Goal: Task Accomplishment & Management: Complete application form

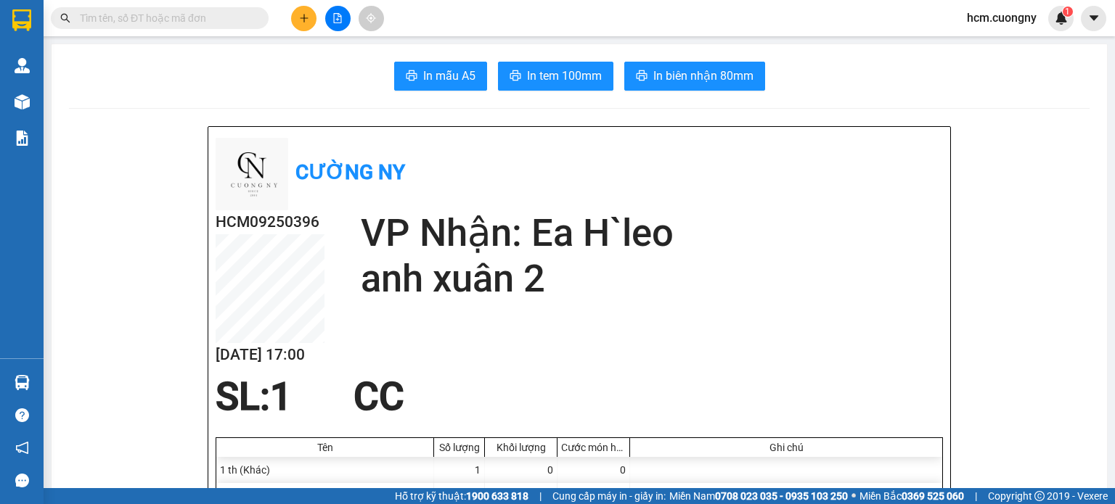
click at [296, 18] on button at bounding box center [303, 18] width 25 height 25
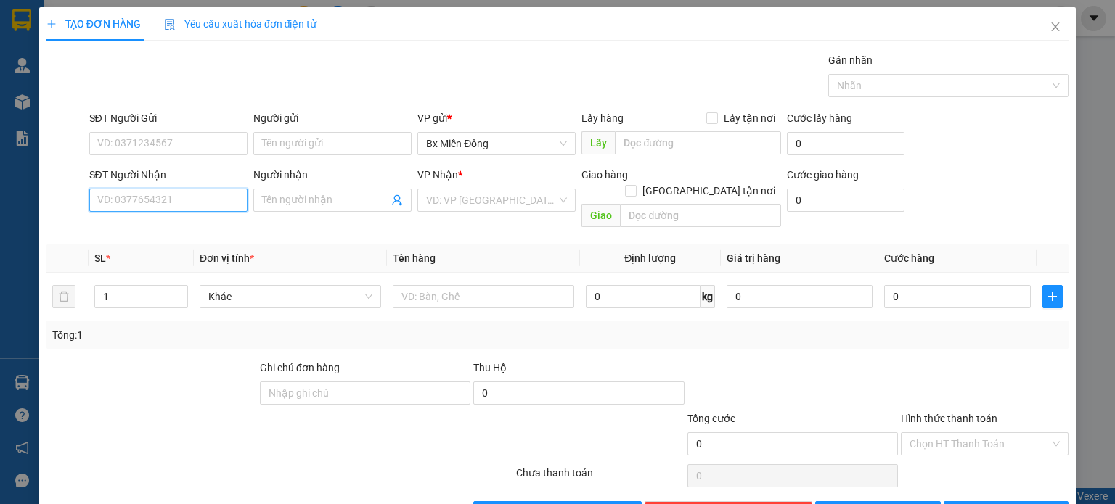
click at [165, 205] on input "SĐT Người Nhận" at bounding box center [168, 200] width 158 height 23
drag, startPoint x: 136, startPoint y: 207, endPoint x: 118, endPoint y: 210, distance: 18.5
click at [118, 210] on input "03429" at bounding box center [168, 200] width 158 height 23
type input "0342376023"
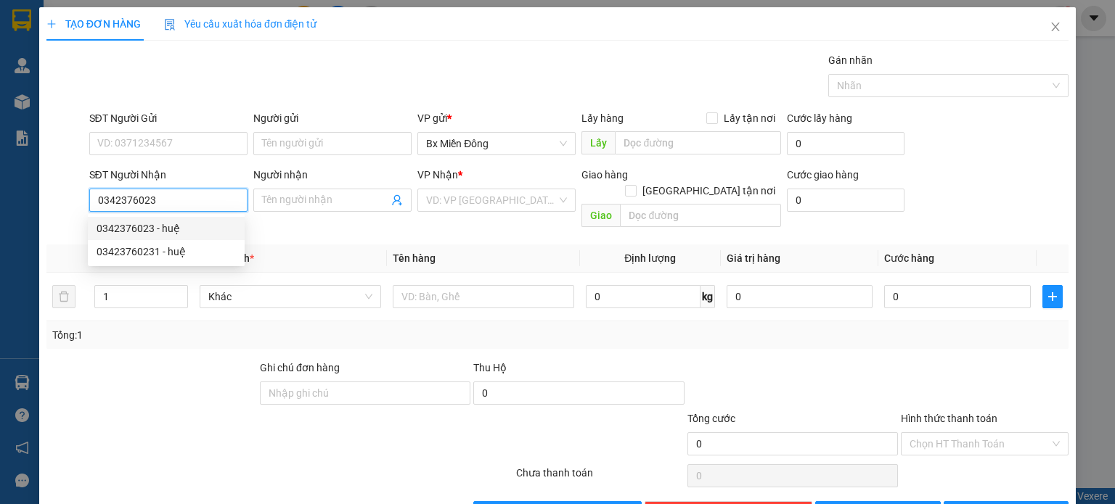
click at [170, 228] on div "0342376023 - huệ" at bounding box center [166, 229] width 139 height 16
type input "huệ"
type input "eassol"
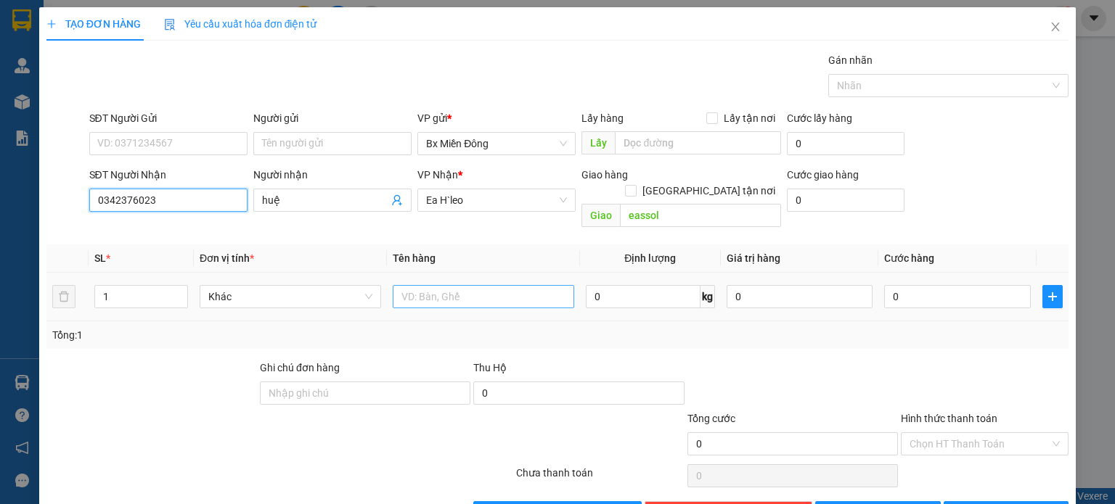
type input "0342376023"
click at [473, 287] on input "text" at bounding box center [483, 296] width 181 height 23
type input "1 hồ sơ"
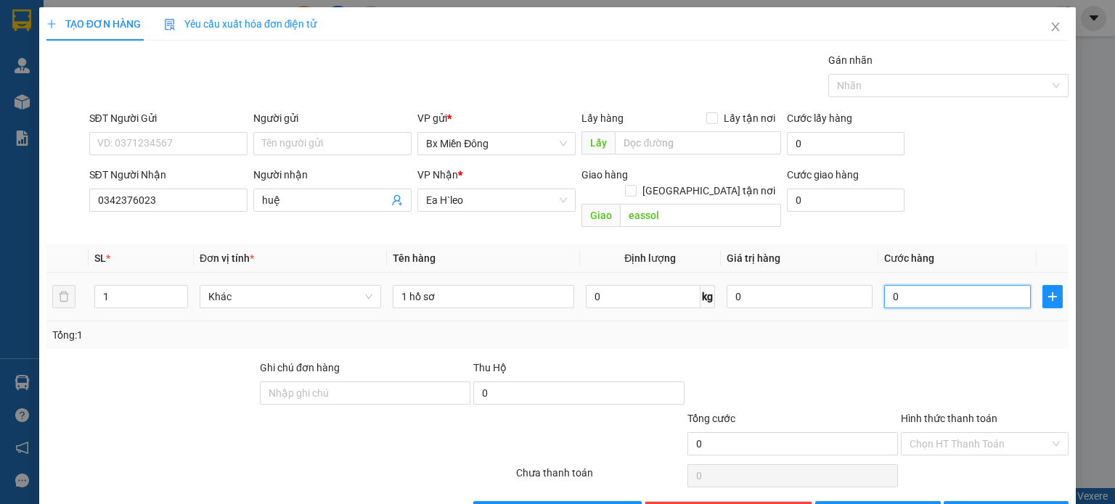
click at [914, 285] on input "0" at bounding box center [957, 296] width 147 height 23
type input "3"
type input "30"
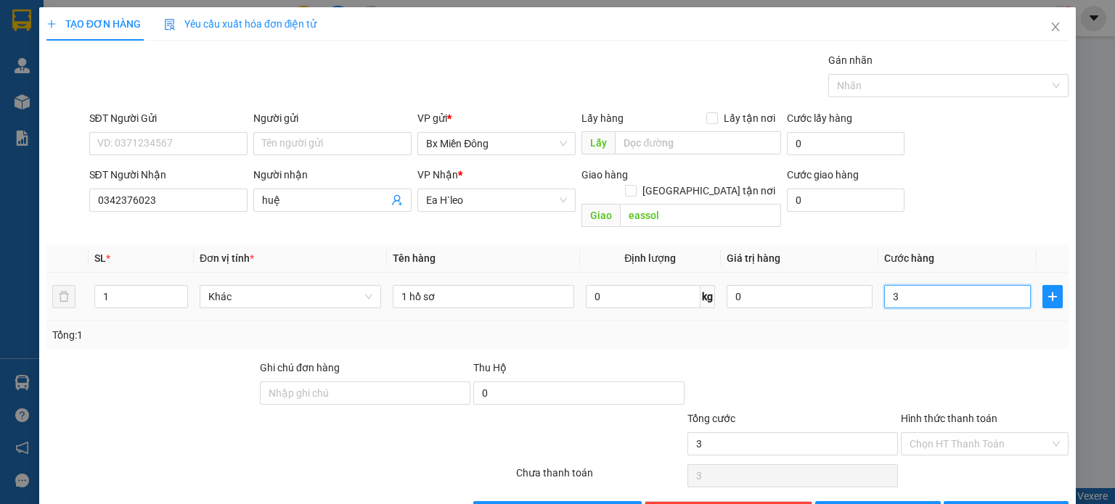
type input "30"
type input "300"
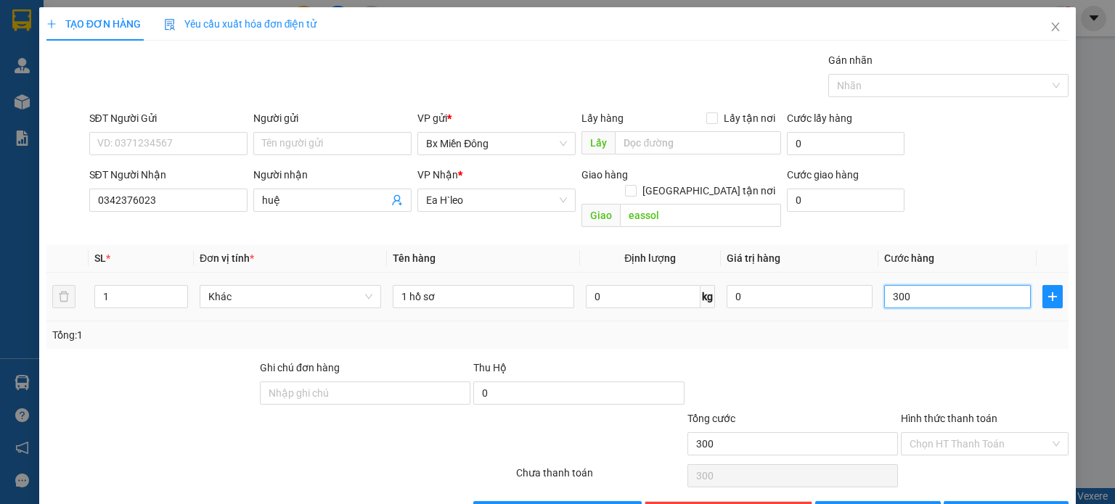
type input "3.000"
type input "30.000"
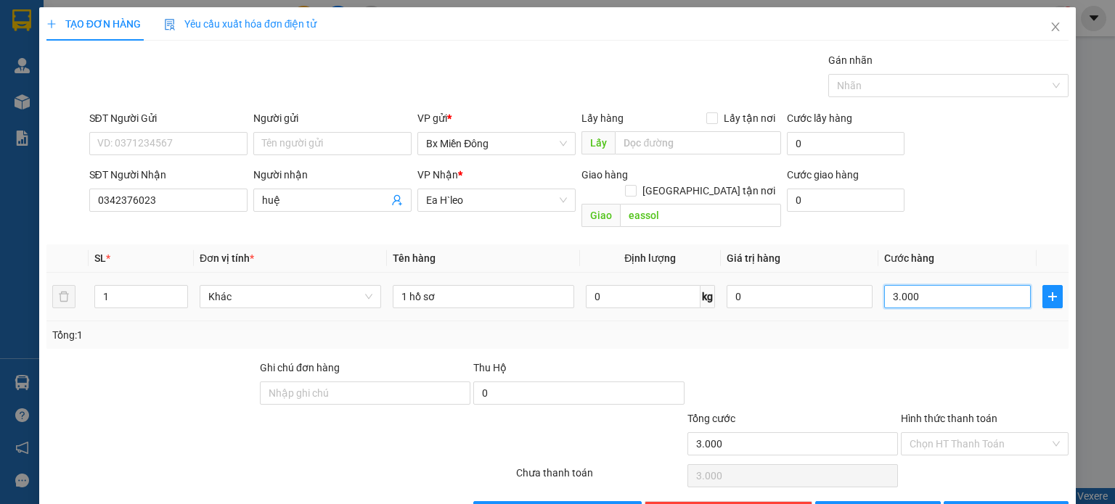
type input "30.000"
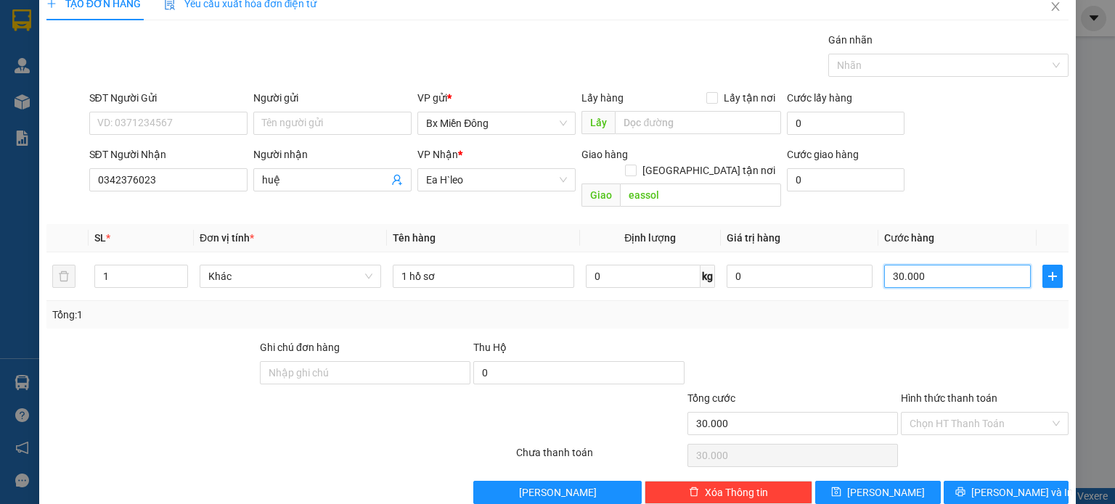
scroll to position [31, 0]
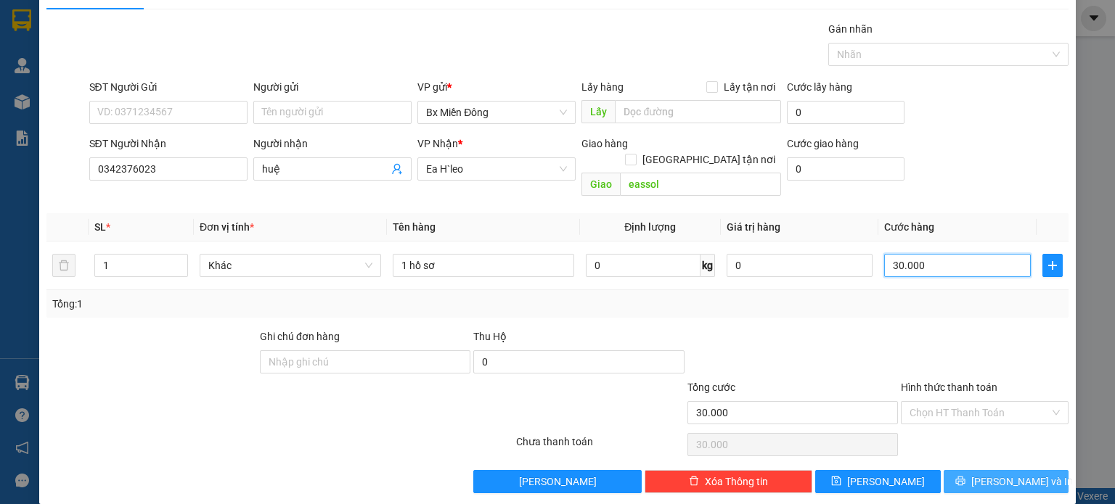
type input "30.000"
drag, startPoint x: 995, startPoint y: 459, endPoint x: 861, endPoint y: 423, distance: 139.1
click at [996, 474] on span "[PERSON_NAME] và In" at bounding box center [1022, 482] width 102 height 16
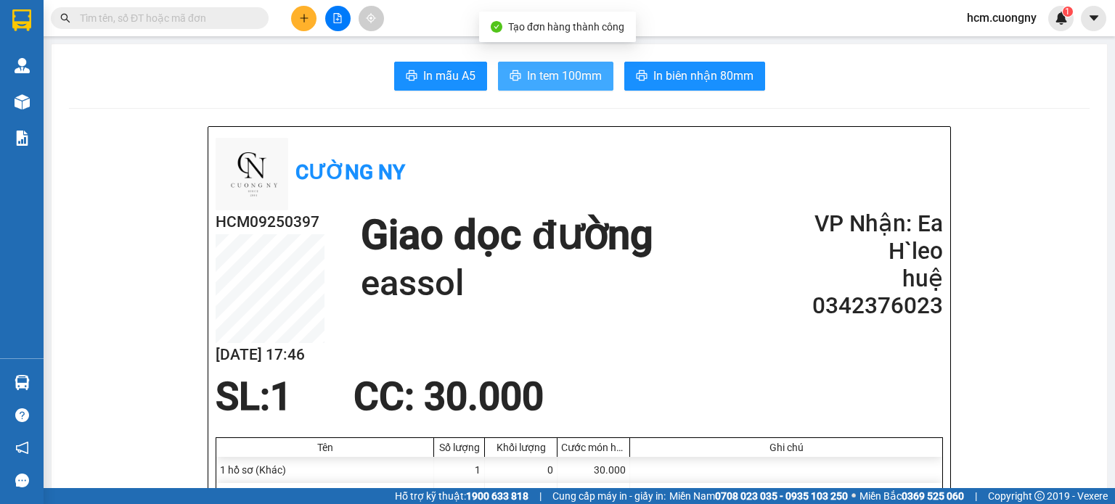
click at [551, 77] on span "In tem 100mm" at bounding box center [564, 76] width 75 height 18
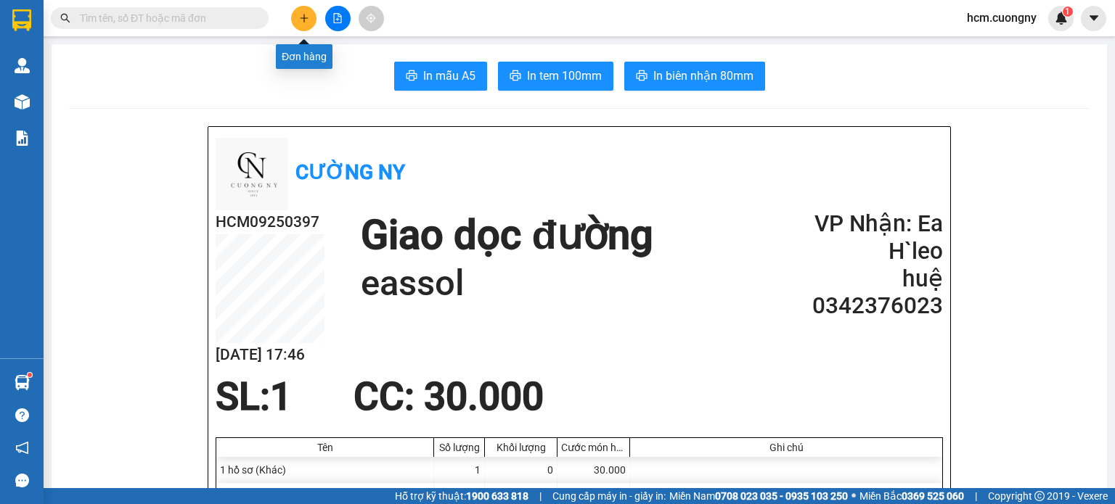
click at [292, 15] on button at bounding box center [303, 18] width 25 height 25
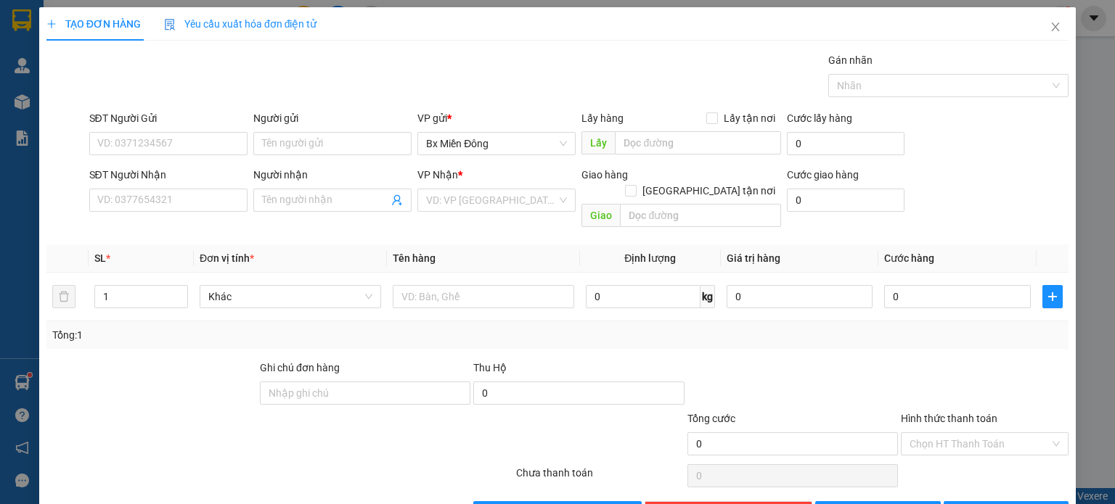
click at [1011, 171] on div "SĐT Người Nhận VD: 0377654321 Người nhận Tên người nhận VP Nhận * VD: VP [GEOGR…" at bounding box center [579, 200] width 986 height 67
click at [945, 152] on div "SĐT Người Gửi VD: 0371234567 Người gửi Tên người gửi VP gửi * [PERSON_NAME] Lấy…" at bounding box center [579, 135] width 986 height 51
click at [319, 196] on input "Người nhận" at bounding box center [325, 200] width 126 height 16
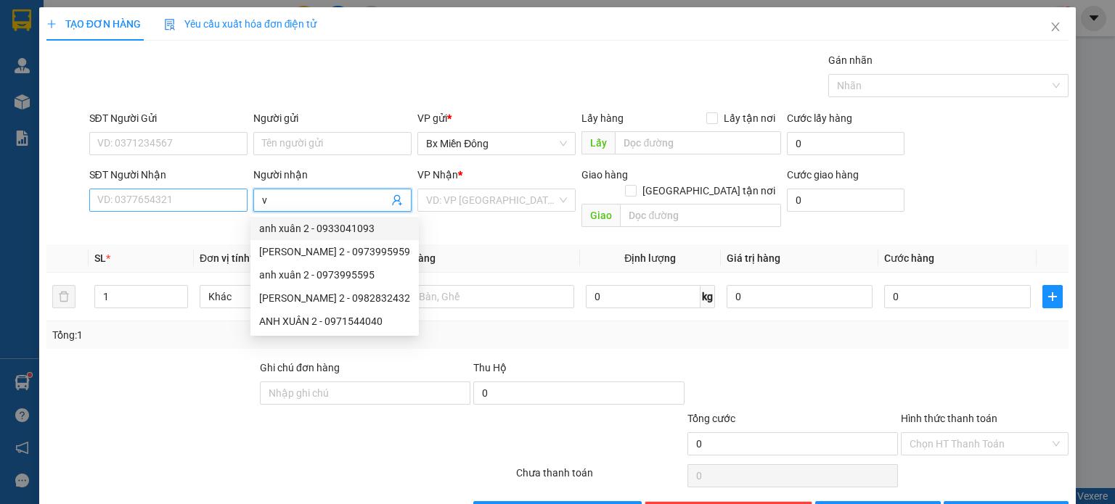
drag, startPoint x: 284, startPoint y: 199, endPoint x: 188, endPoint y: 201, distance: 96.6
click at [188, 201] on div "SĐT Người Nhận VD: 0377654321 Người nhận v VP Nhận * VD: VP [GEOGRAPHIC_DATA] G…" at bounding box center [579, 200] width 986 height 67
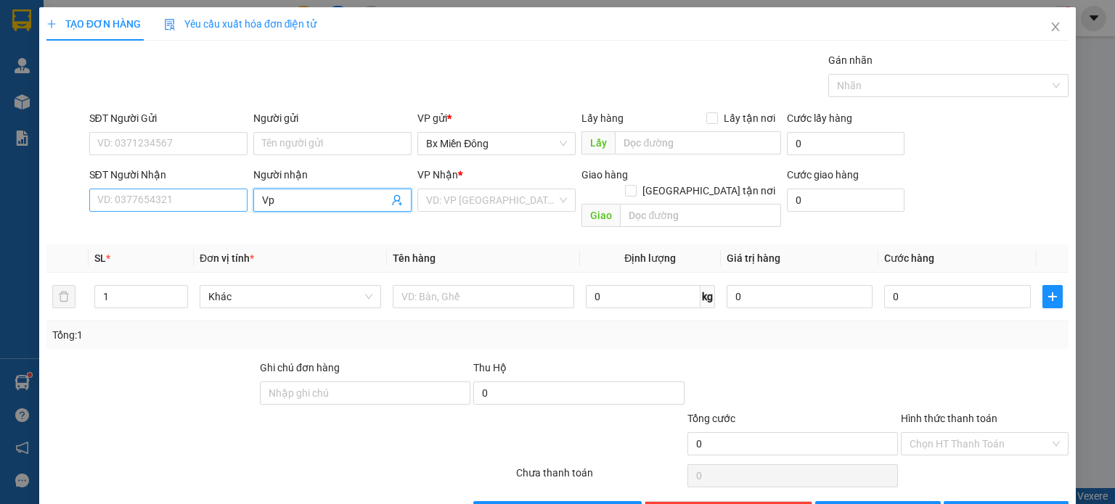
drag, startPoint x: 302, startPoint y: 197, endPoint x: 107, endPoint y: 192, distance: 194.6
click at [107, 192] on div "SĐT Người Nhận VD: 0377654321 Người nhận Vp Vp VP Nhận * VD: VP [GEOGRAPHIC_DAT…" at bounding box center [579, 200] width 986 height 67
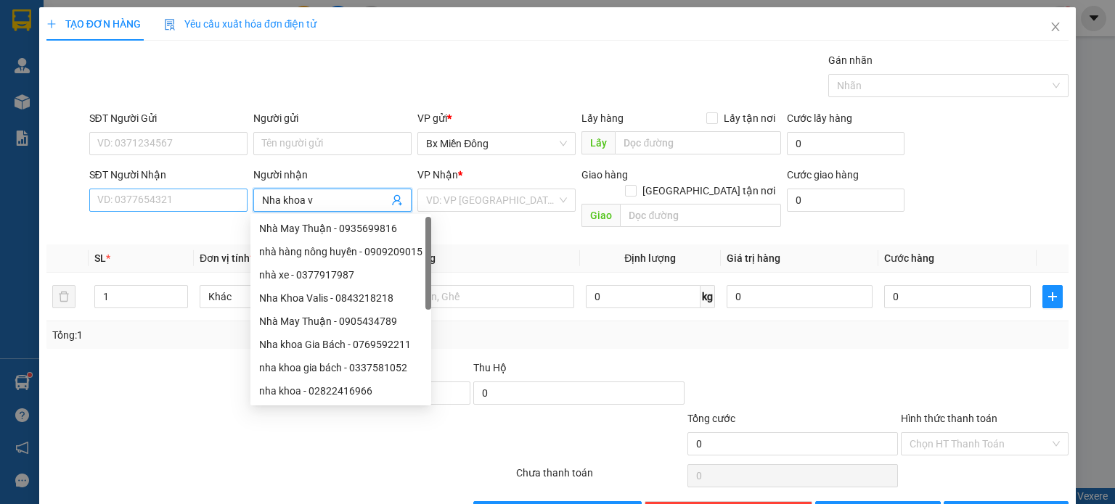
type input "Nha khoa va"
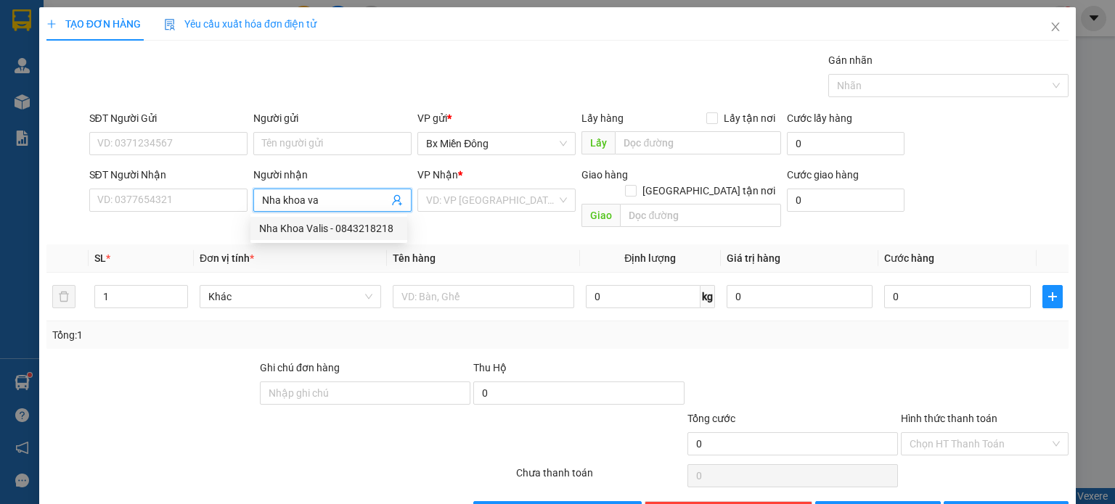
click at [315, 228] on div "Nha Khoa Valis - 0843218218" at bounding box center [328, 229] width 139 height 16
type input "0843218218"
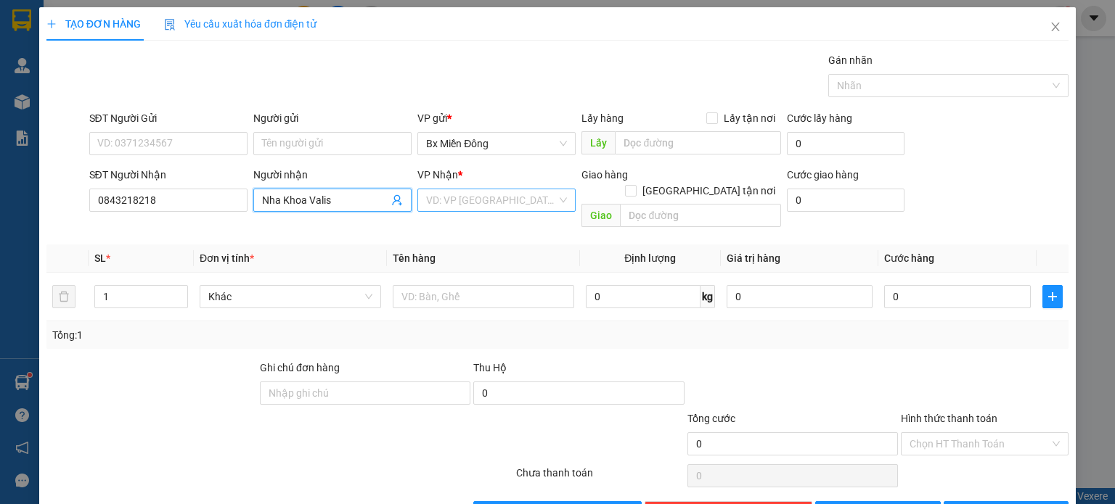
type input "Nha Khoa Valis"
click at [441, 196] on input "search" at bounding box center [491, 200] width 131 height 22
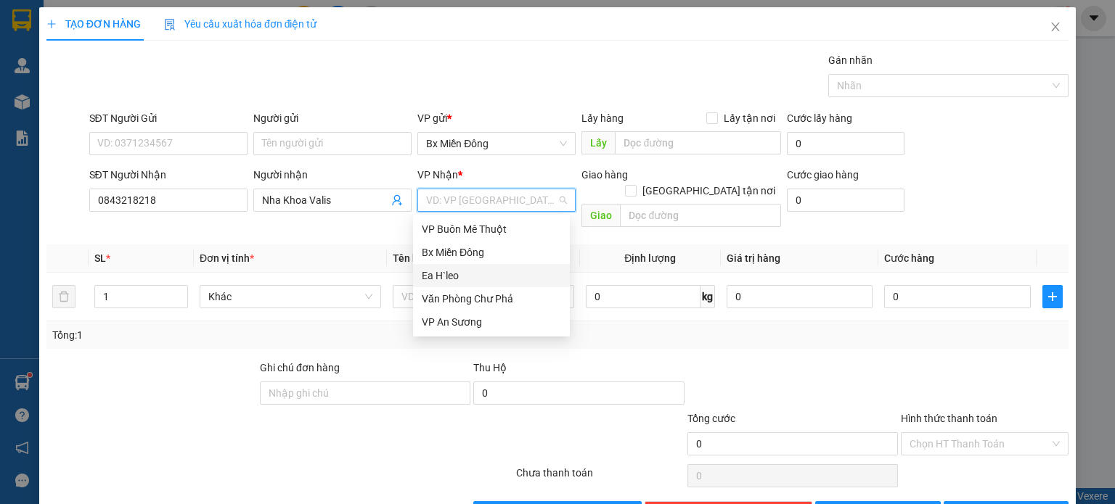
click at [438, 271] on div "Ea H`leo" at bounding box center [491, 276] width 139 height 16
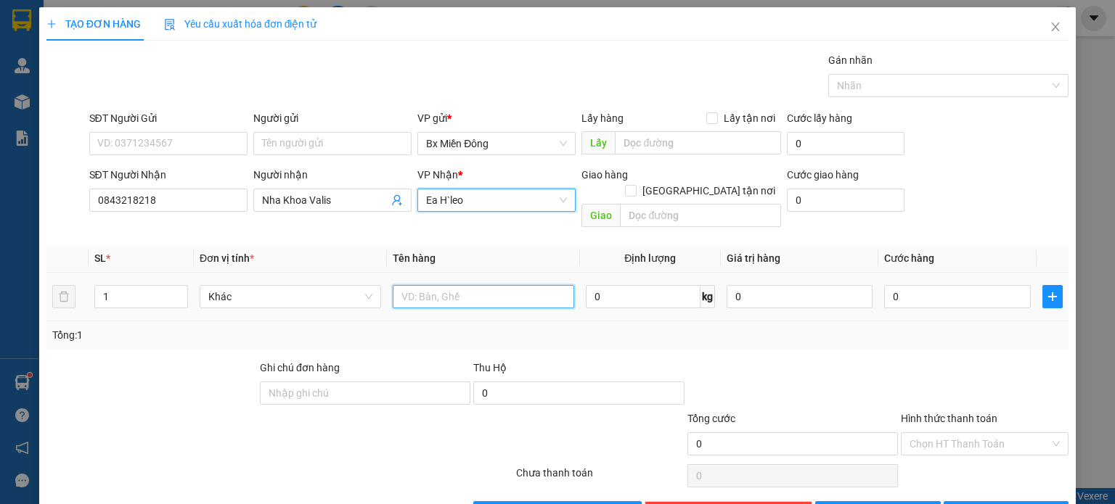
click at [422, 285] on input "text" at bounding box center [483, 296] width 181 height 23
type input "1 th"
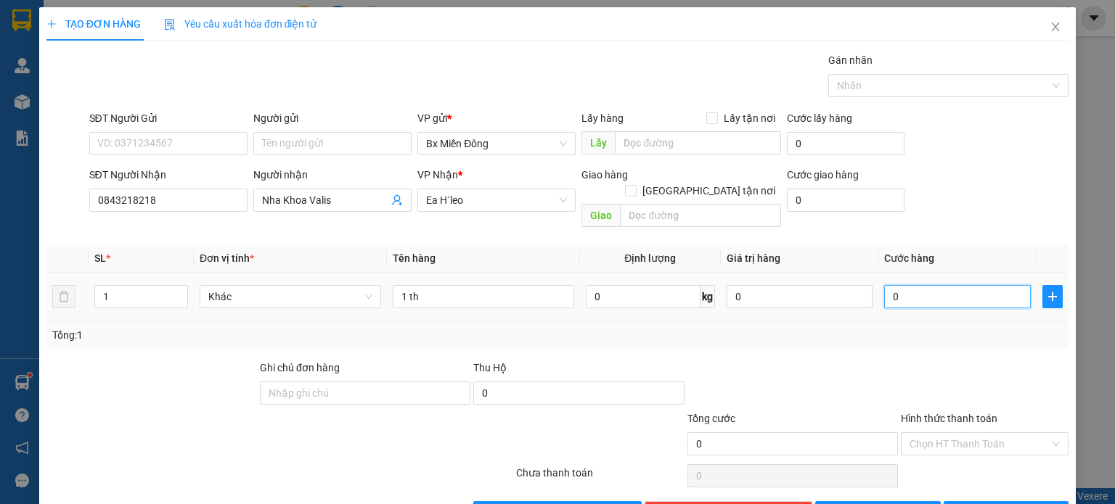
click at [930, 285] on input "0" at bounding box center [957, 296] width 147 height 23
type input "4"
type input "40"
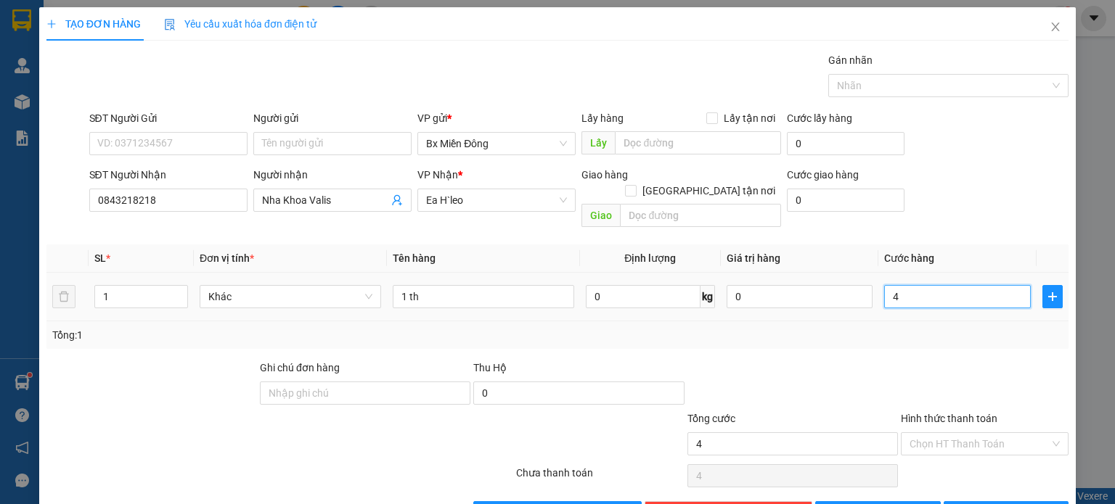
type input "40"
type input "400"
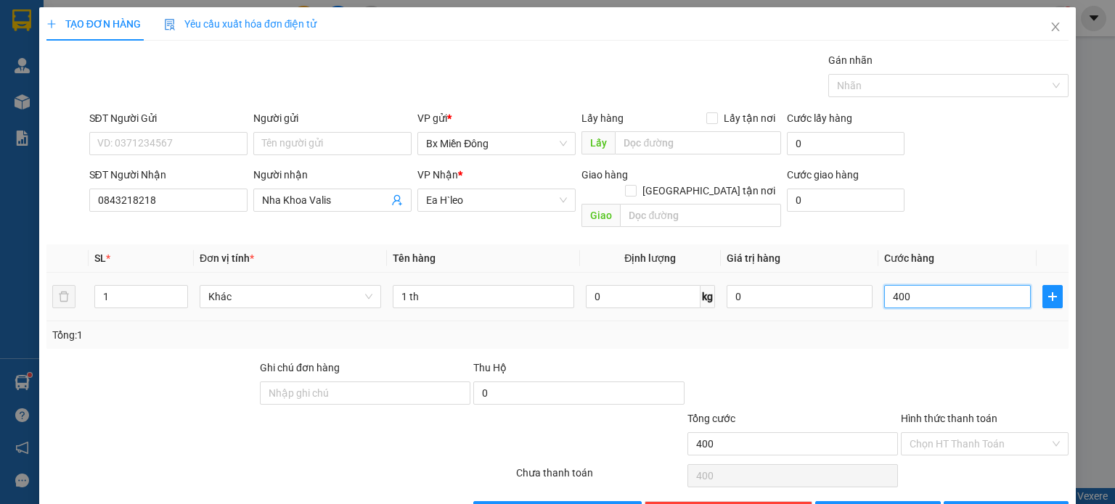
type input "4.000"
type input "40.000"
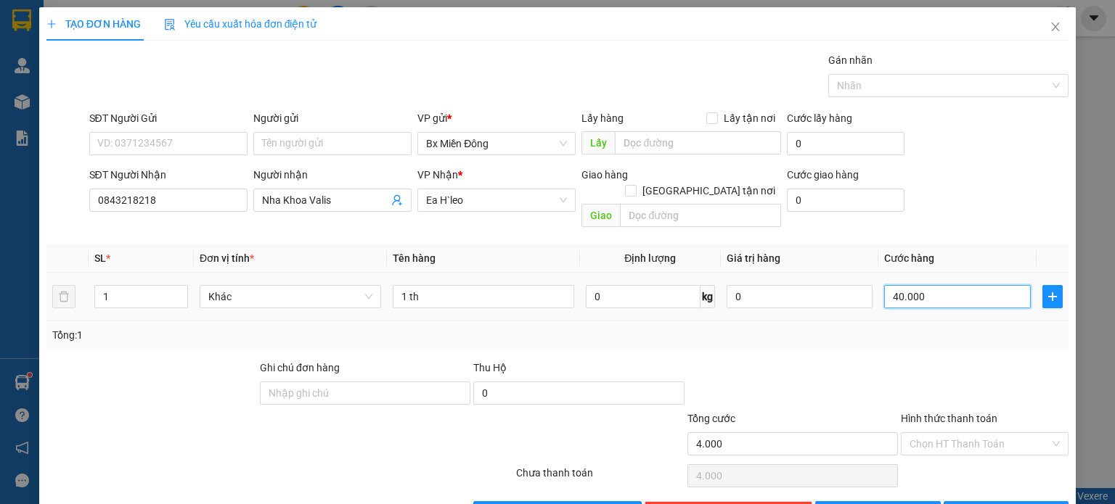
type input "40.000"
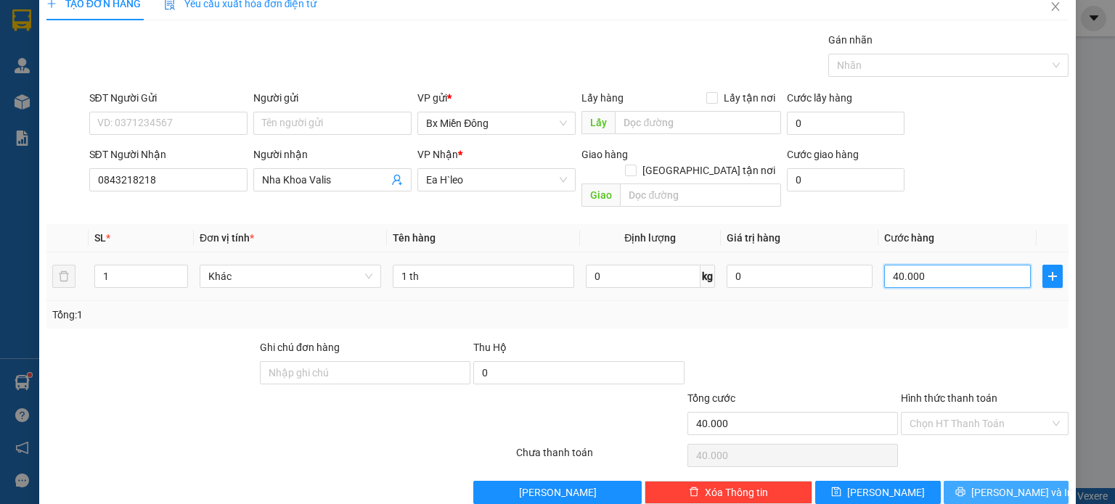
scroll to position [31, 0]
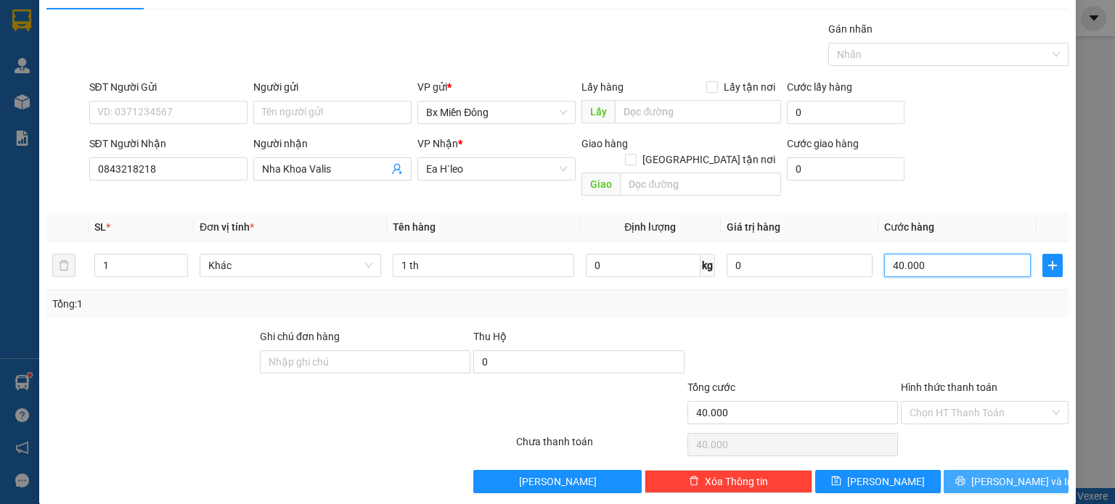
type input "40.000"
click at [983, 470] on button "[PERSON_NAME] và In" at bounding box center [1006, 481] width 126 height 23
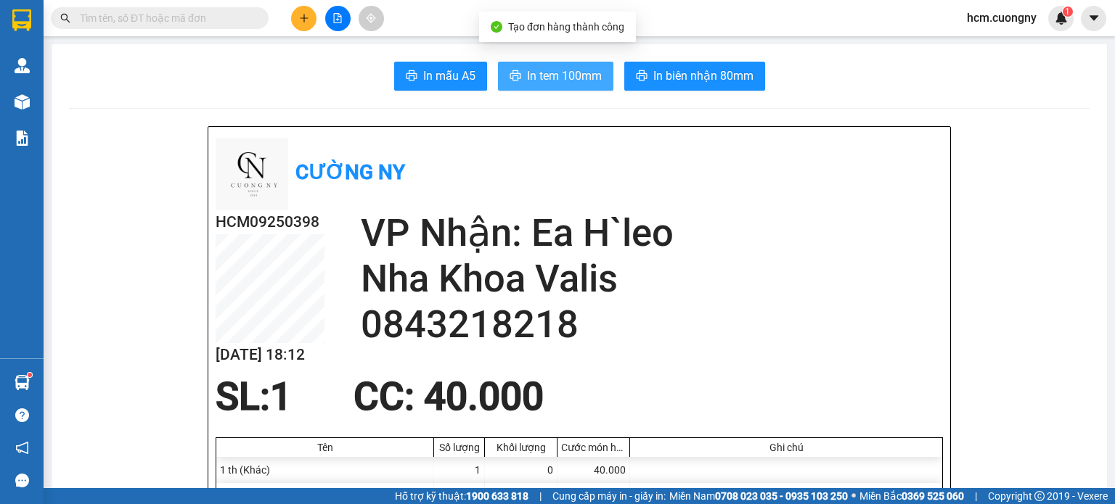
click at [549, 62] on button "In tem 100mm" at bounding box center [555, 76] width 115 height 29
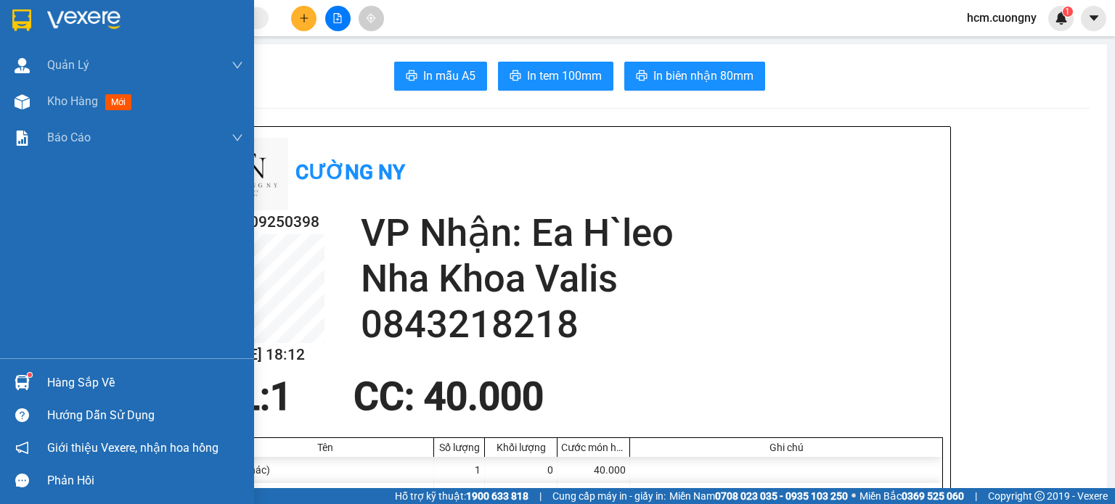
click at [11, 13] on div at bounding box center [21, 19] width 25 height 25
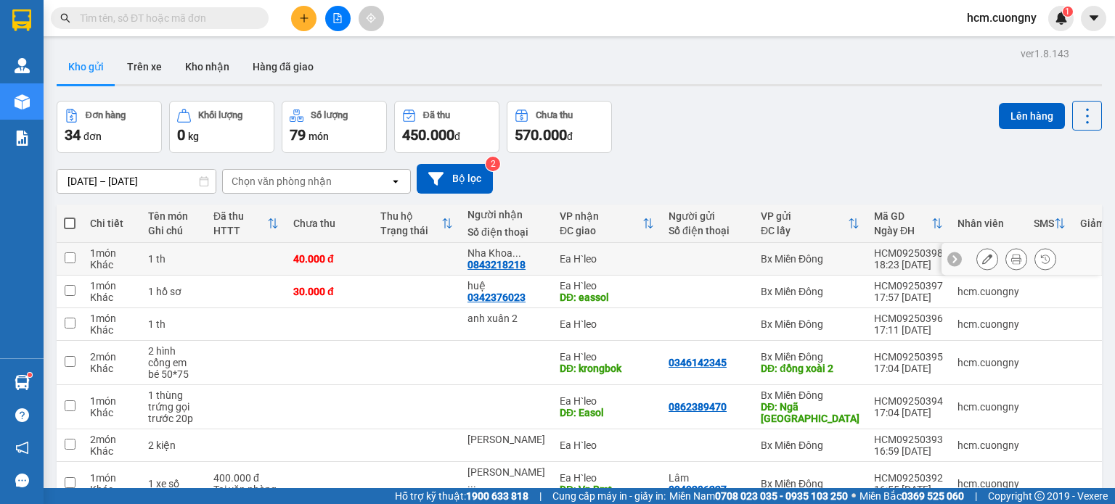
click at [986, 261] on div at bounding box center [1016, 259] width 80 height 22
click at [982, 260] on icon at bounding box center [987, 259] width 10 height 10
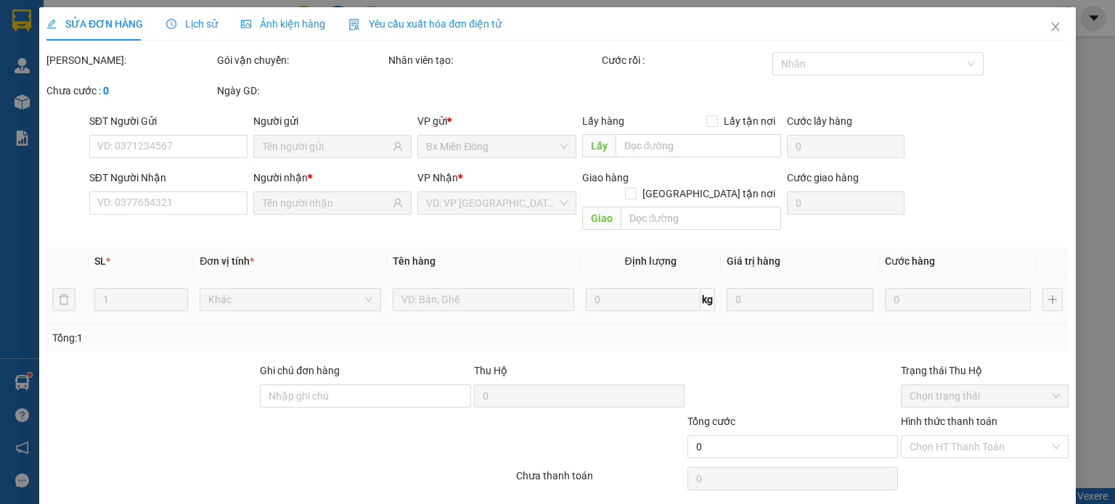
type input "0843218218"
type input "40.000"
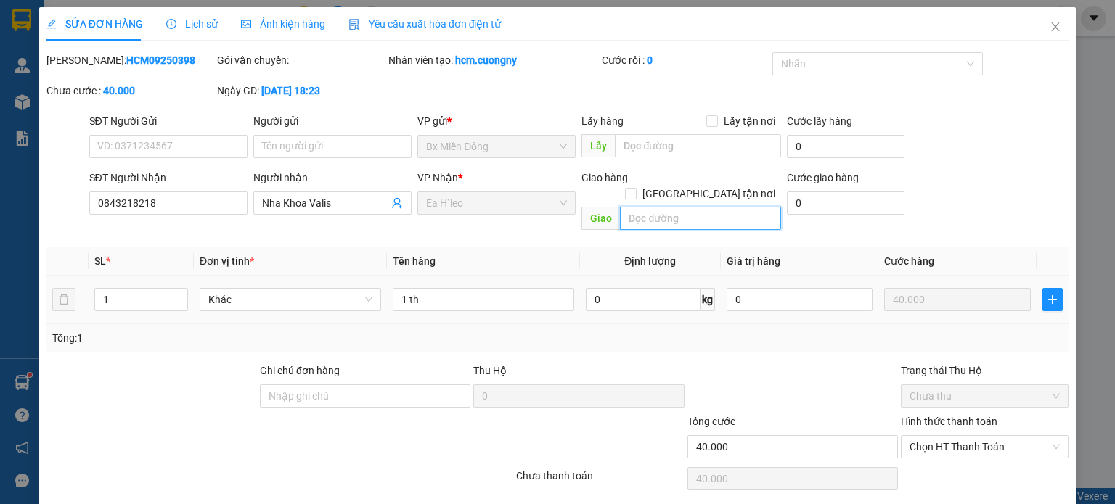
click at [674, 207] on input "text" at bounding box center [700, 218] width 161 height 23
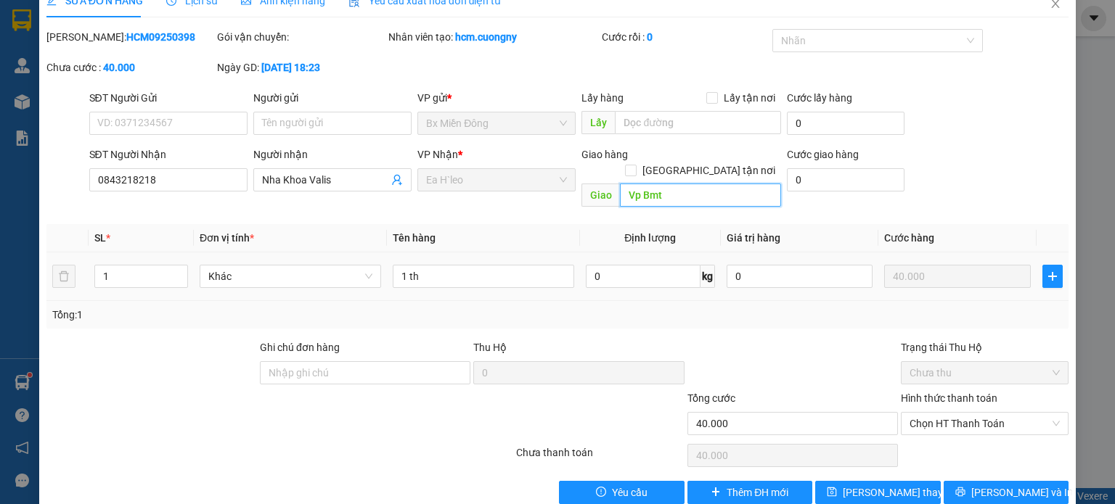
scroll to position [35, 0]
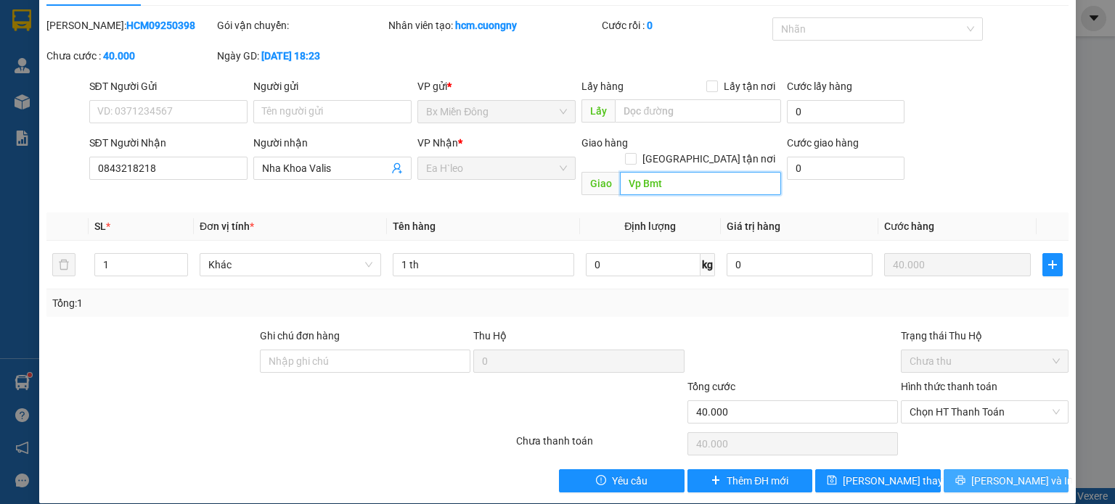
type input "Vp Bmt"
click at [981, 470] on button "[PERSON_NAME] và In" at bounding box center [1006, 481] width 126 height 23
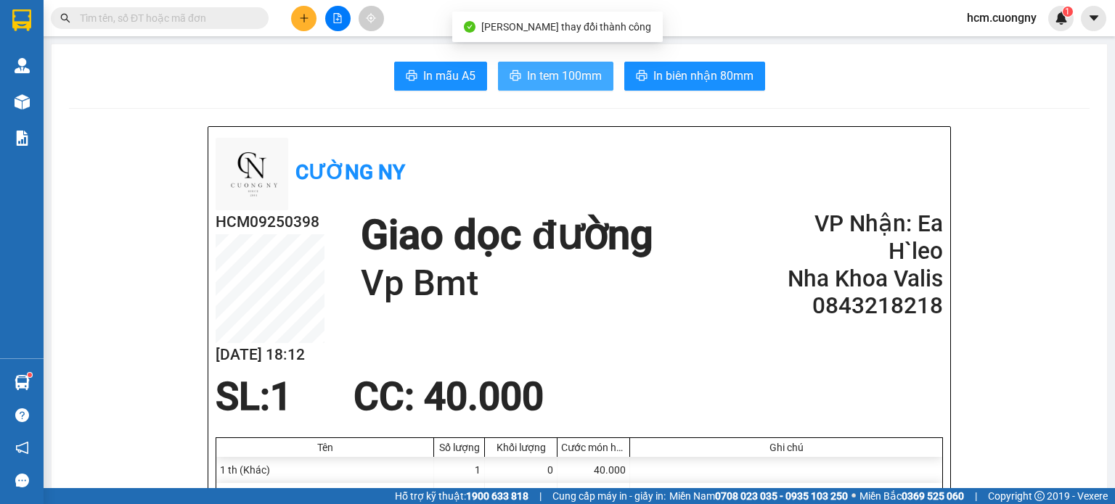
click at [588, 67] on span "In tem 100mm" at bounding box center [564, 76] width 75 height 18
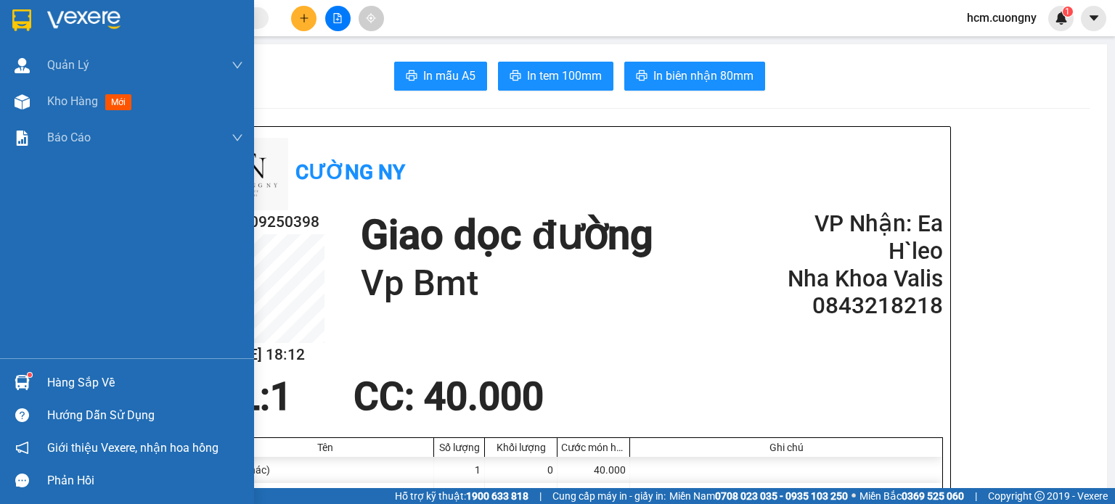
click at [20, 17] on img at bounding box center [21, 20] width 19 height 22
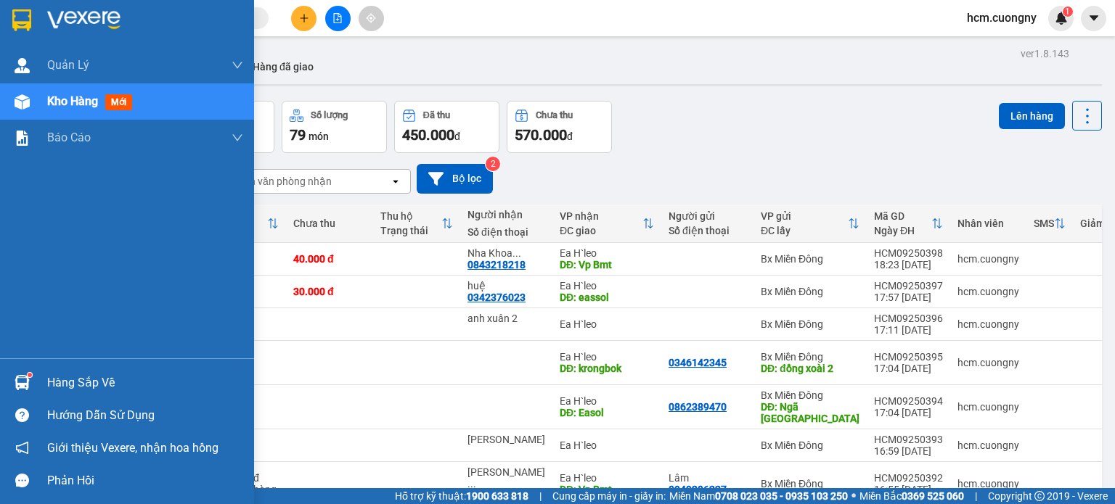
click at [27, 25] on img at bounding box center [21, 20] width 19 height 22
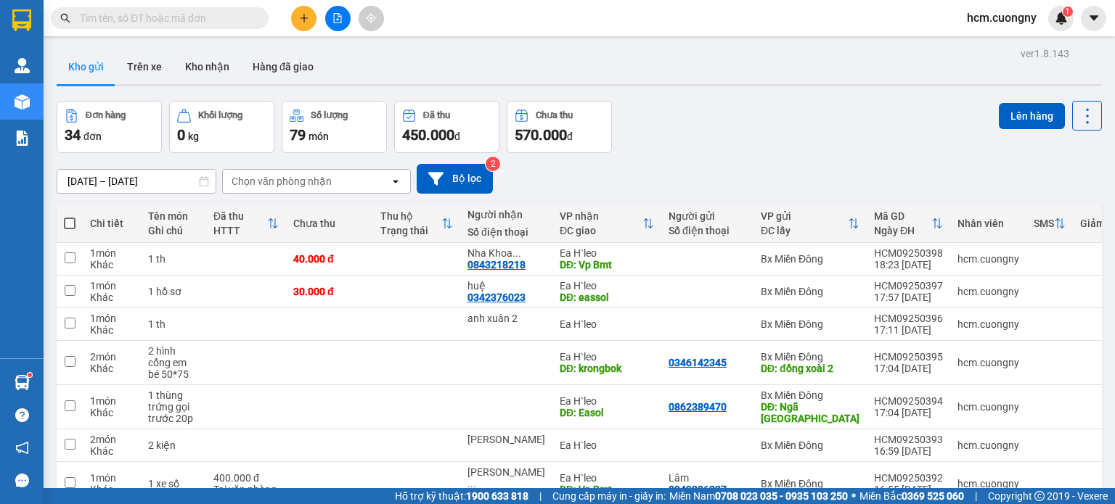
click at [301, 22] on icon "plus" at bounding box center [304, 18] width 10 height 10
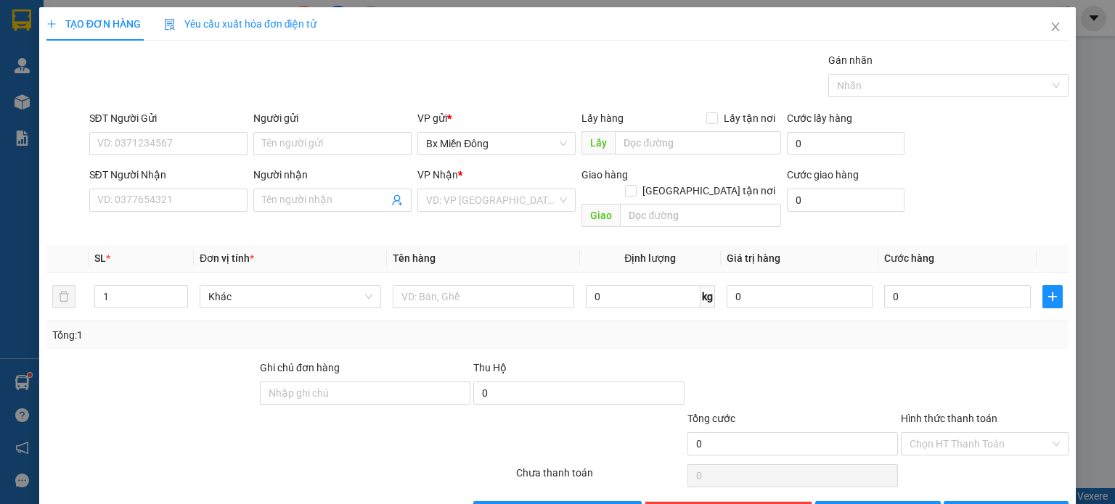
click at [169, 128] on div "SĐT Người Gửi" at bounding box center [168, 121] width 158 height 22
click at [172, 139] on input "SĐT Người Gửi" at bounding box center [168, 143] width 158 height 23
paste input "0962623447"
type input "0962623447"
click at [177, 340] on div "Transit Pickup Surcharge Ids Transit Deliver Surcharge Ids Transit Deliver Surc…" at bounding box center [557, 288] width 1022 height 472
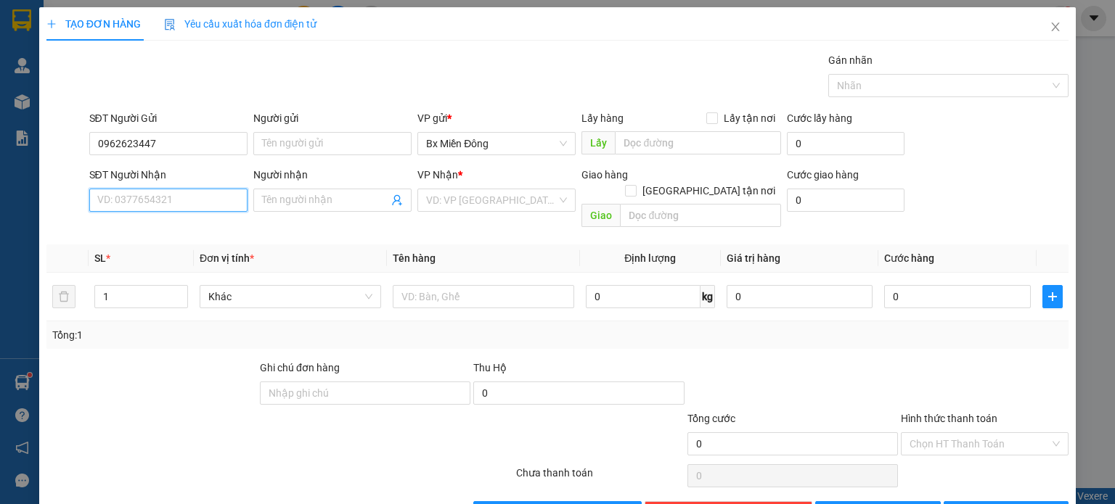
click at [216, 204] on input "SĐT Người Nhận" at bounding box center [168, 200] width 158 height 23
paste input "0397959499"
click at [193, 201] on input "0397959499" at bounding box center [168, 200] width 158 height 23
type input "0397959499"
click at [142, 360] on div at bounding box center [151, 385] width 213 height 51
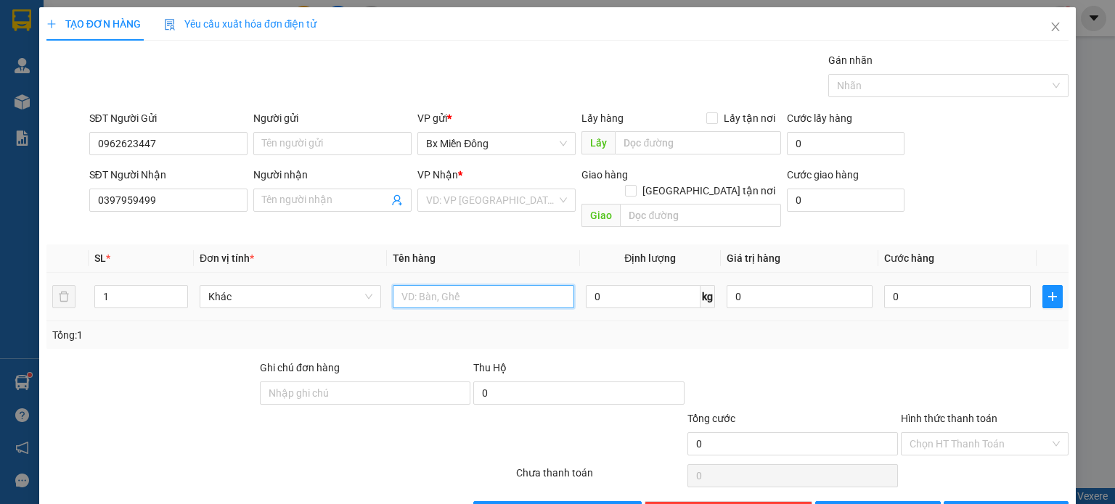
click at [504, 285] on input "text" at bounding box center [483, 296] width 181 height 23
paste input "1 cái bảng màu sơn 50 x 40cm"
type input "1 cái bảng màu sơn 50 x 40cm"
click at [486, 200] on input "search" at bounding box center [491, 200] width 131 height 22
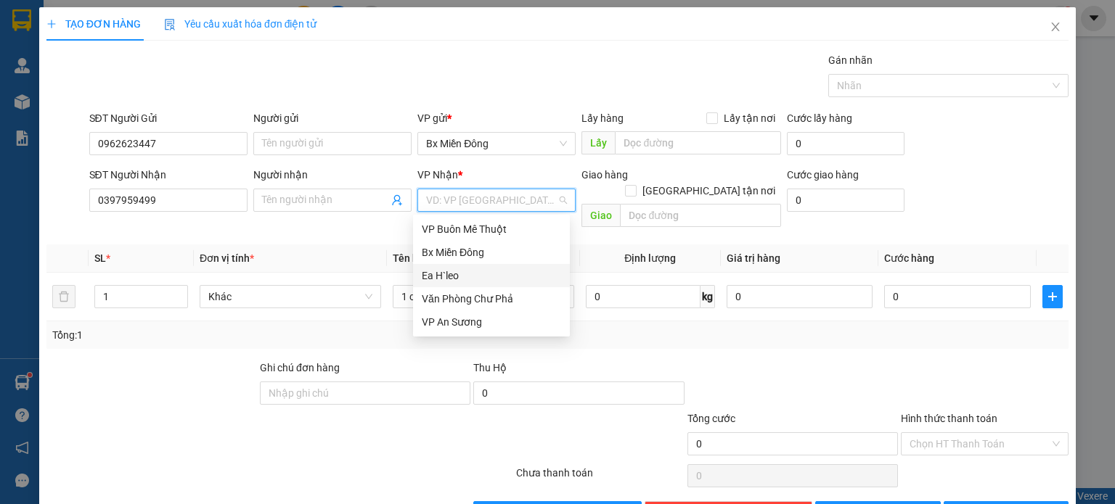
click at [462, 275] on div "Ea H`leo" at bounding box center [491, 276] width 139 height 16
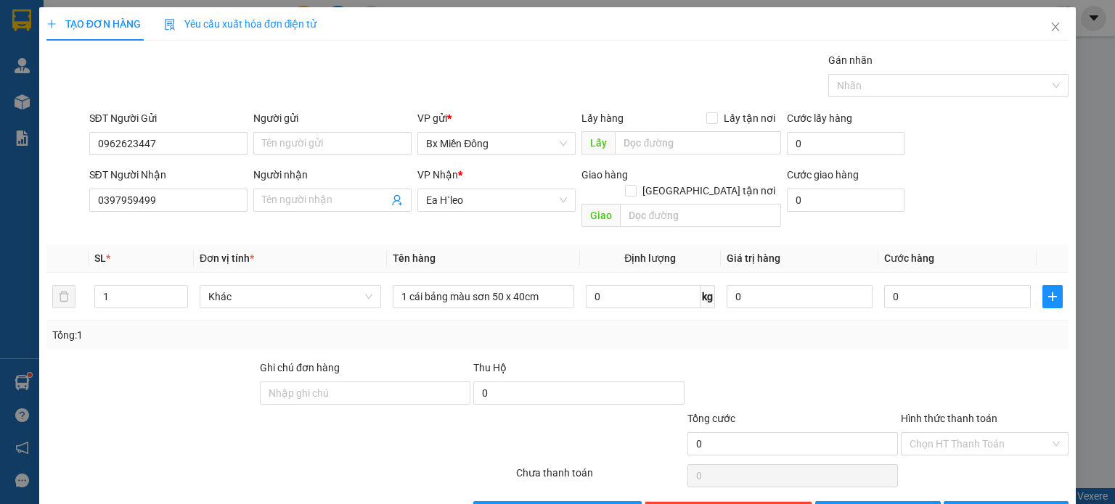
click at [1018, 179] on div "SĐT Người Nhận 0397959499 Người nhận Tên người nhận VP Nhận * [PERSON_NAME] hàn…" at bounding box center [579, 200] width 986 height 67
click at [681, 141] on input "text" at bounding box center [698, 142] width 166 height 23
paste input "Cây Xăng Thu Hà"
type input "Cây Xăng Thu Hà"
click at [634, 204] on input "text" at bounding box center [700, 215] width 161 height 23
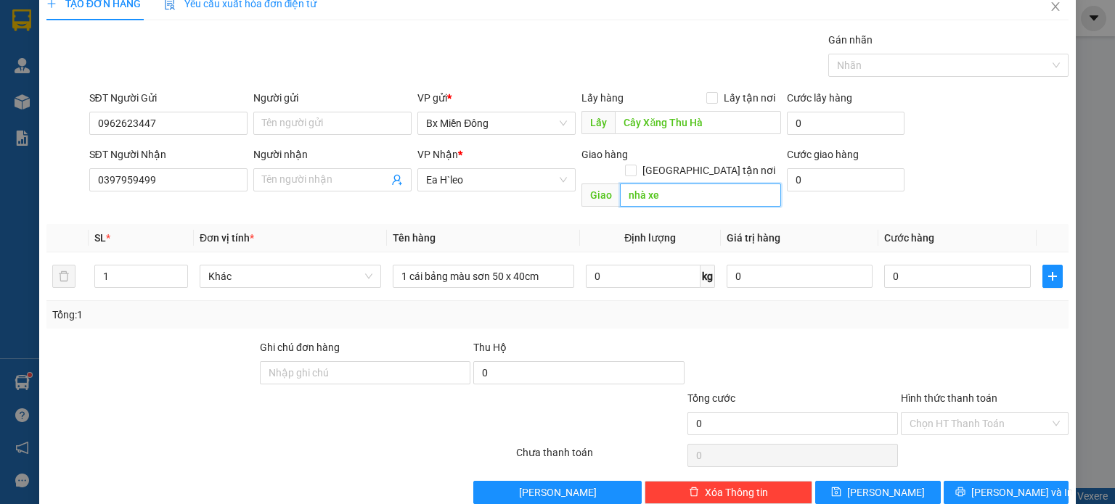
scroll to position [31, 0]
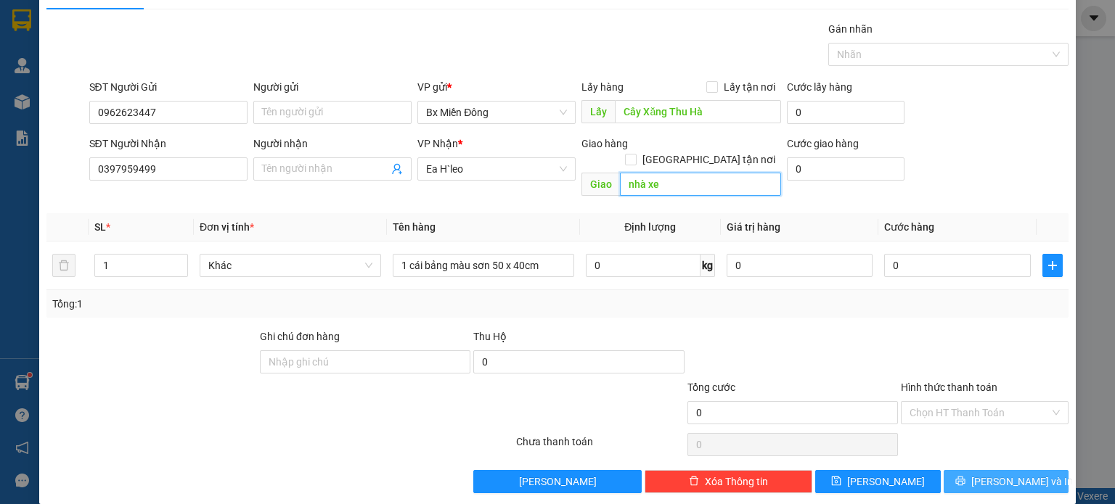
type input "nhà xe"
click at [985, 474] on span "[PERSON_NAME] và In" at bounding box center [1022, 482] width 102 height 16
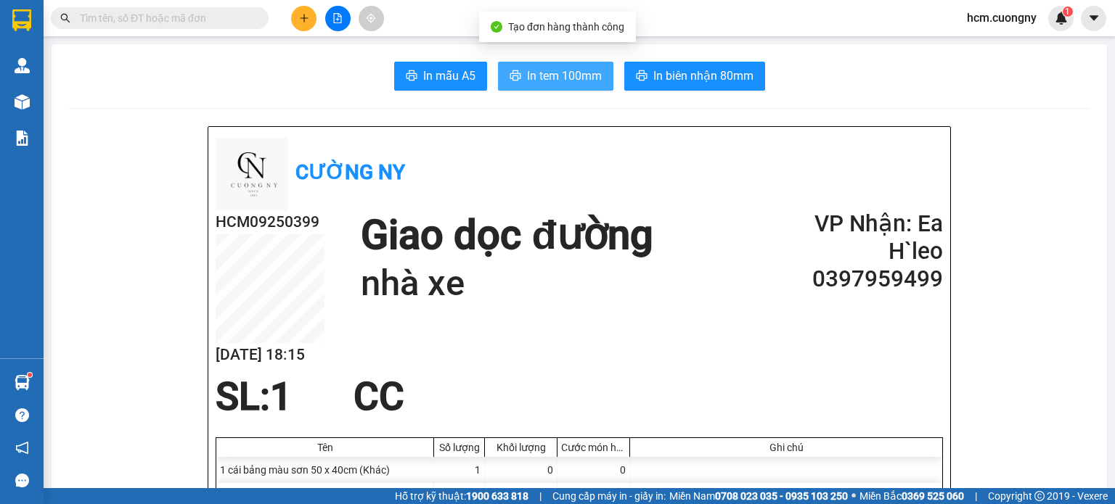
click at [553, 65] on button "In tem 100mm" at bounding box center [555, 76] width 115 height 29
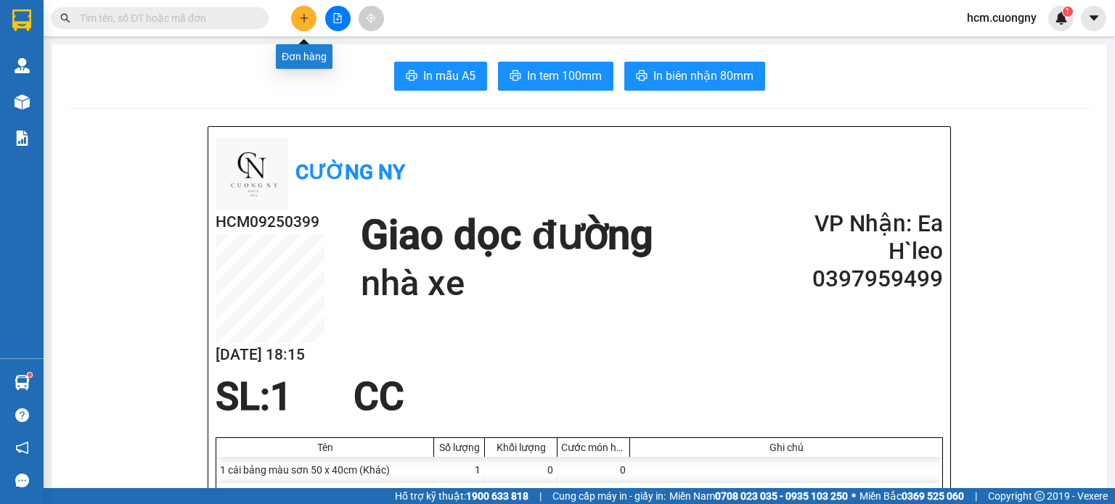
click at [311, 24] on button at bounding box center [303, 18] width 25 height 25
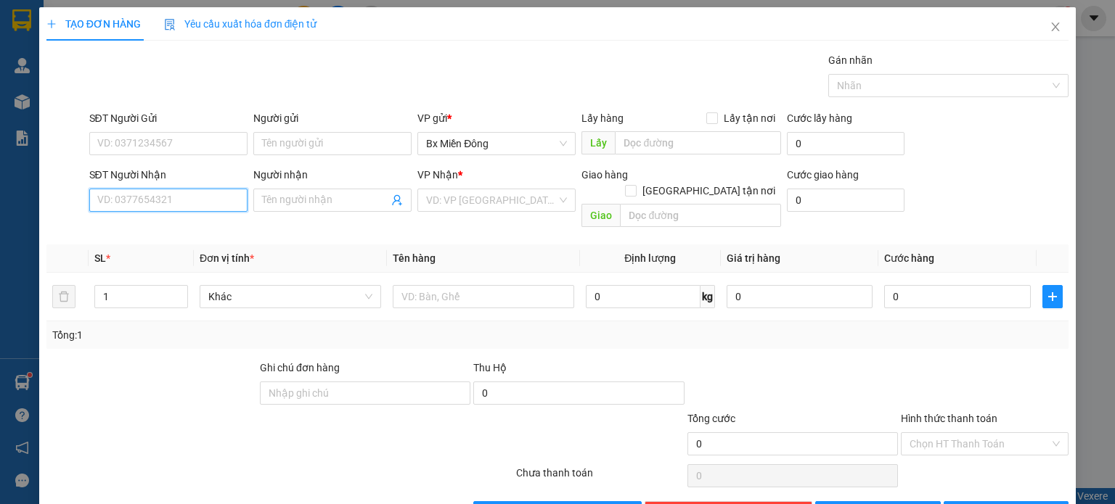
click at [187, 209] on input "SĐT Người Nhận" at bounding box center [168, 200] width 158 height 23
click at [189, 206] on input "SĐT Người Nhận" at bounding box center [168, 200] width 158 height 23
drag, startPoint x: 186, startPoint y: 194, endPoint x: 142, endPoint y: 202, distance: 44.4
click at [142, 202] on input "0974280247" at bounding box center [168, 200] width 158 height 23
type input "0974280248"
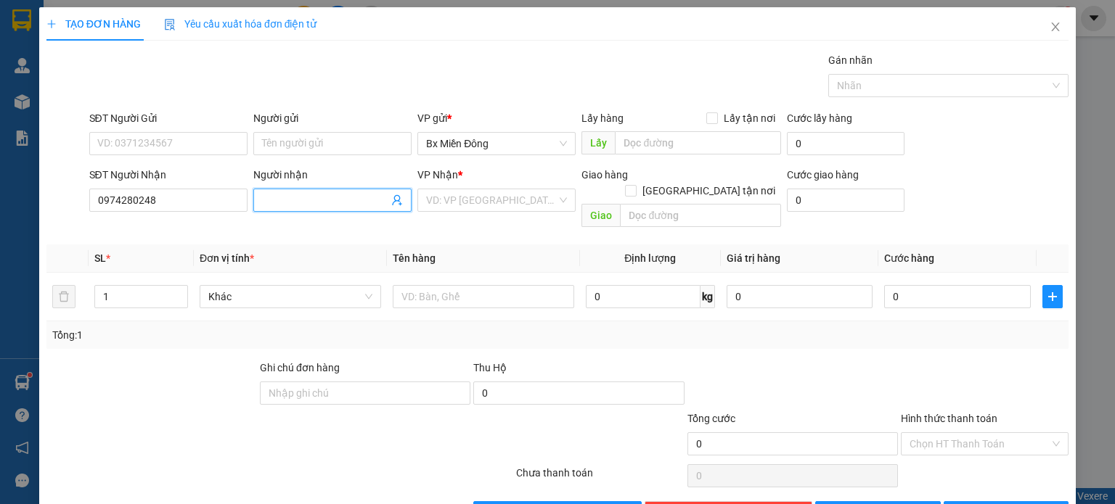
click at [284, 196] on input "Người nhận" at bounding box center [325, 200] width 126 height 16
click at [437, 202] on input "search" at bounding box center [491, 200] width 131 height 22
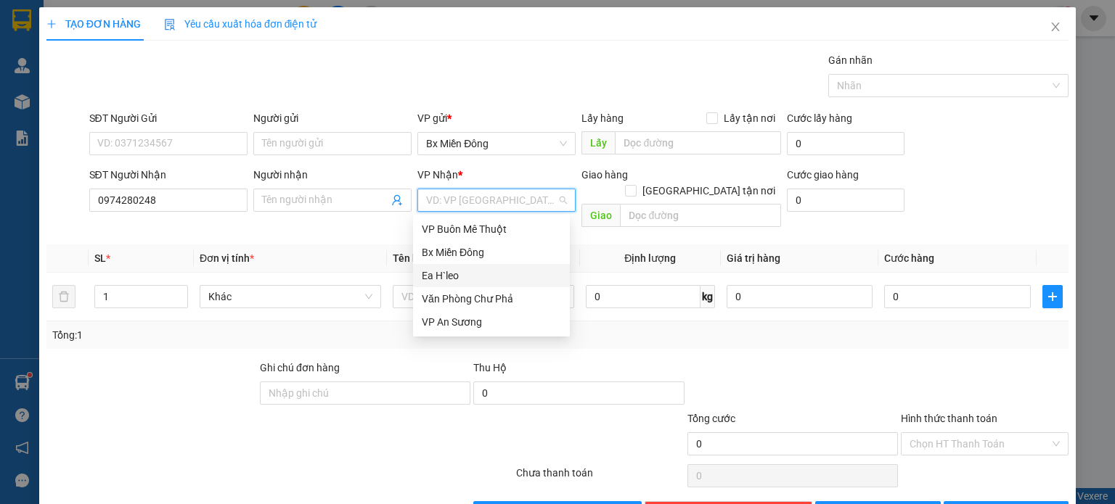
click at [434, 279] on div "Ea H`leo" at bounding box center [491, 276] width 139 height 16
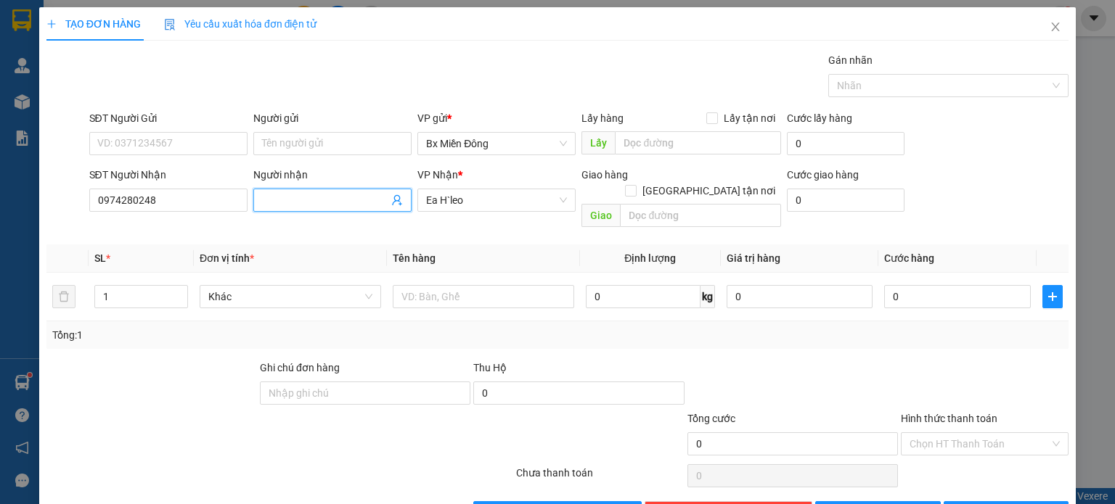
click at [314, 205] on input "Người nhận" at bounding box center [325, 200] width 126 height 16
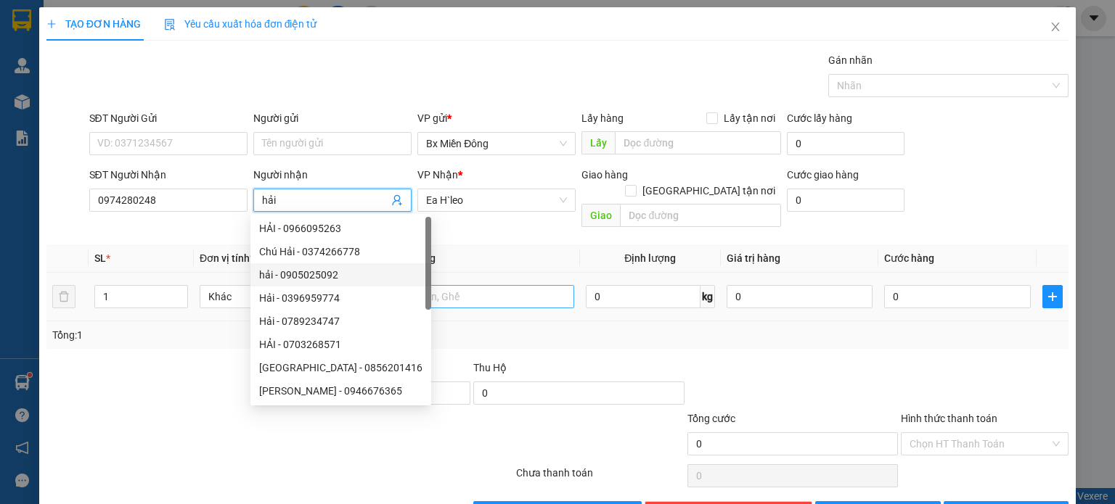
type input "hải"
click at [450, 285] on input "text" at bounding box center [483, 296] width 181 height 23
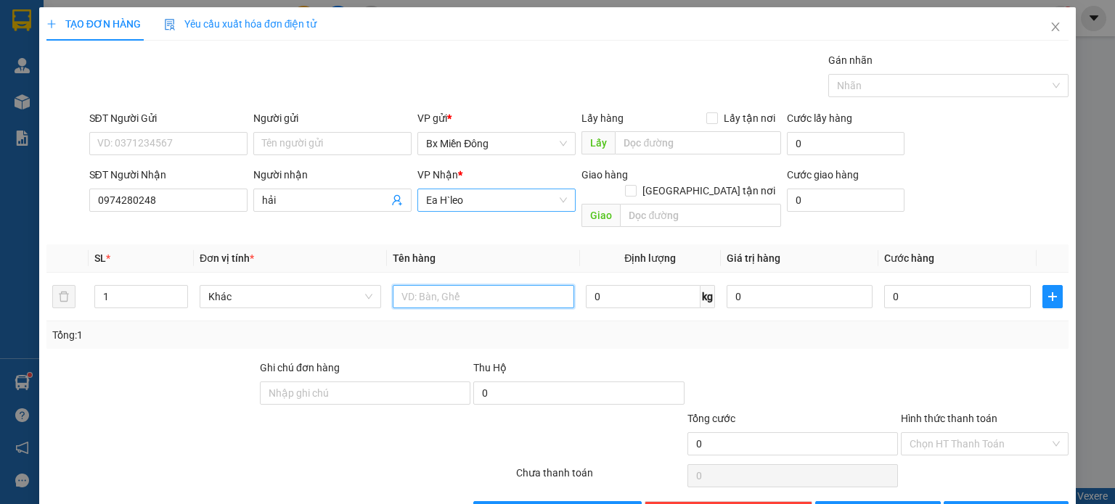
click at [483, 205] on span "Ea H`leo" at bounding box center [496, 200] width 141 height 22
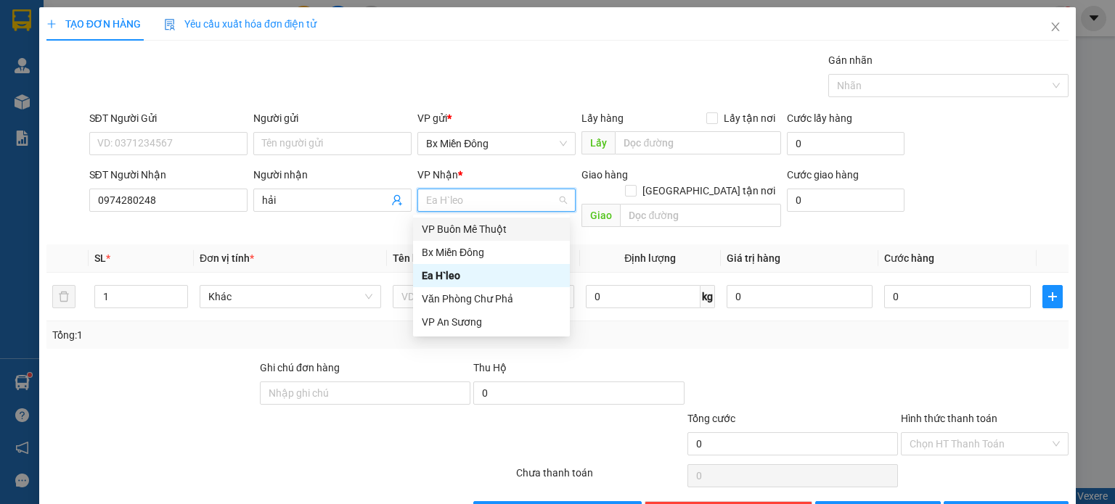
click at [473, 229] on div "VP Buôn Mê Thuột" at bounding box center [491, 229] width 139 height 16
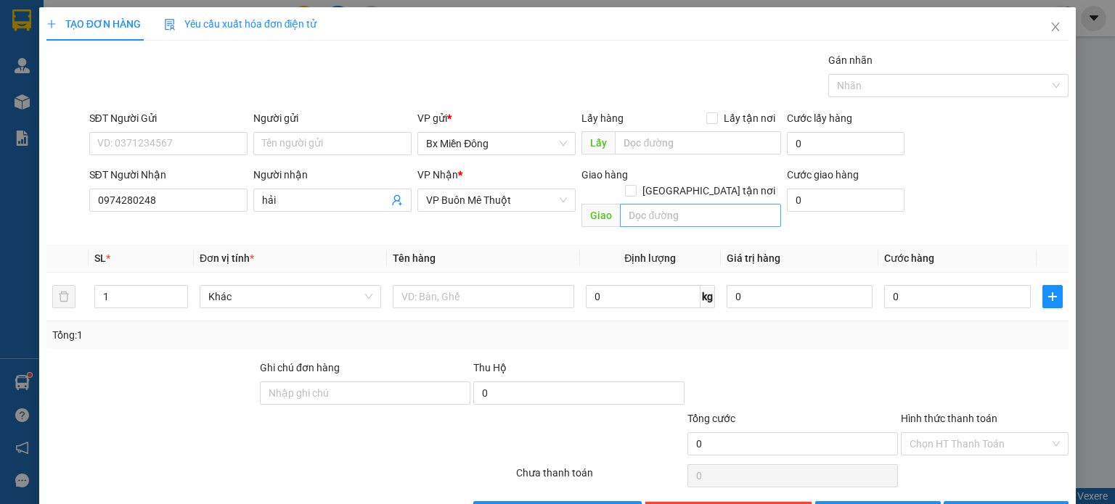
drag, startPoint x: 633, startPoint y: 217, endPoint x: 634, endPoint y: 208, distance: 8.8
click at [634, 215] on div "Transit Pickup Surcharge Ids Transit Deliver Surcharge Ids Transit Deliver Surc…" at bounding box center [557, 288] width 1022 height 472
click at [635, 204] on input "text" at bounding box center [700, 215] width 161 height 23
type input "Vp bmt"
click at [487, 285] on input "text" at bounding box center [483, 296] width 181 height 23
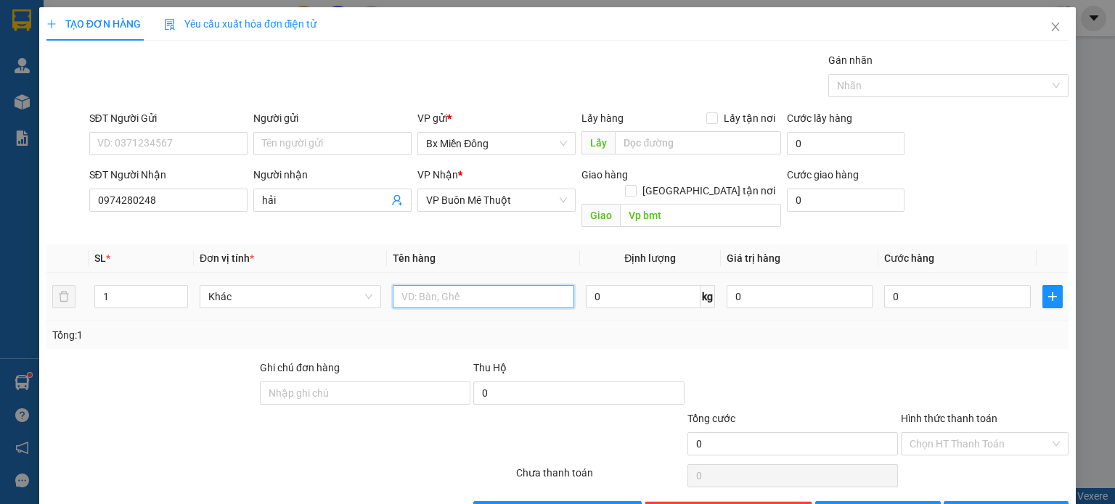
click at [438, 285] on input "text" at bounding box center [483, 296] width 181 height 23
type input "1 th"
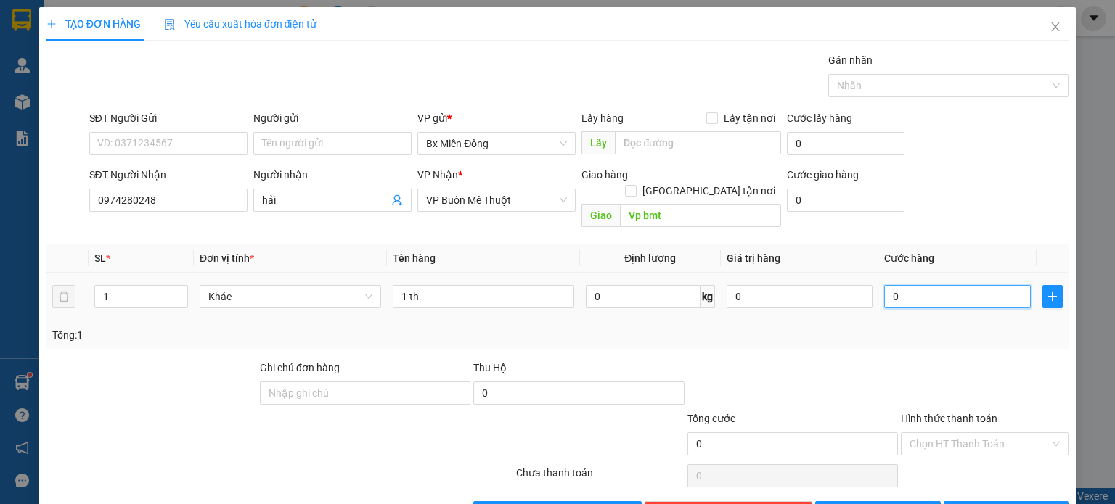
click at [912, 290] on input "0" at bounding box center [957, 296] width 147 height 23
type input "5"
type input "50"
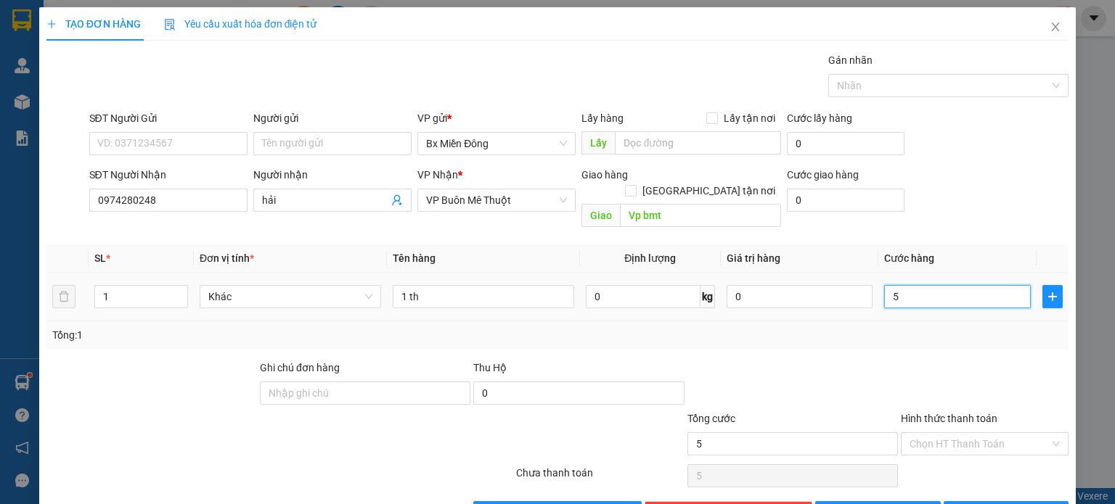
type input "50"
type input "500"
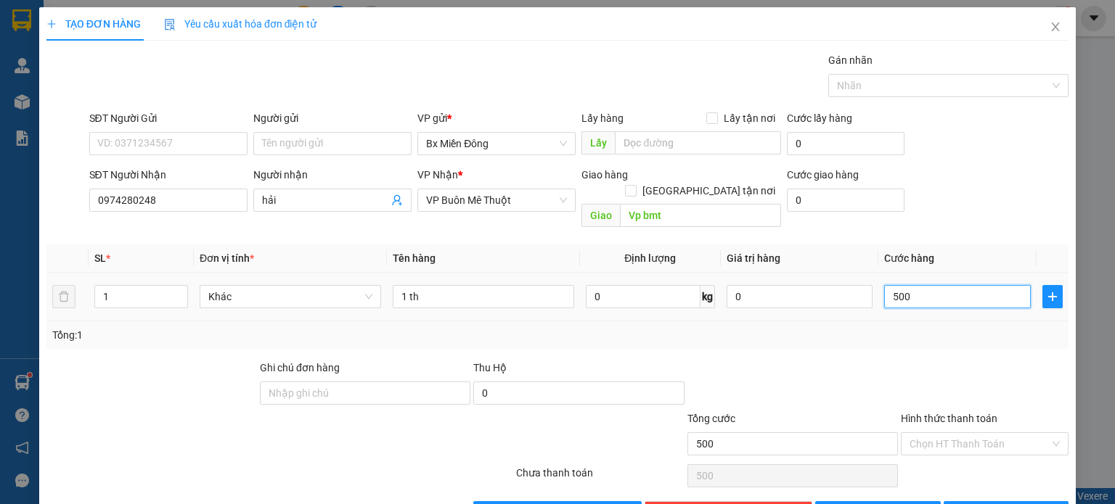
type input "5.000"
type input "50.000"
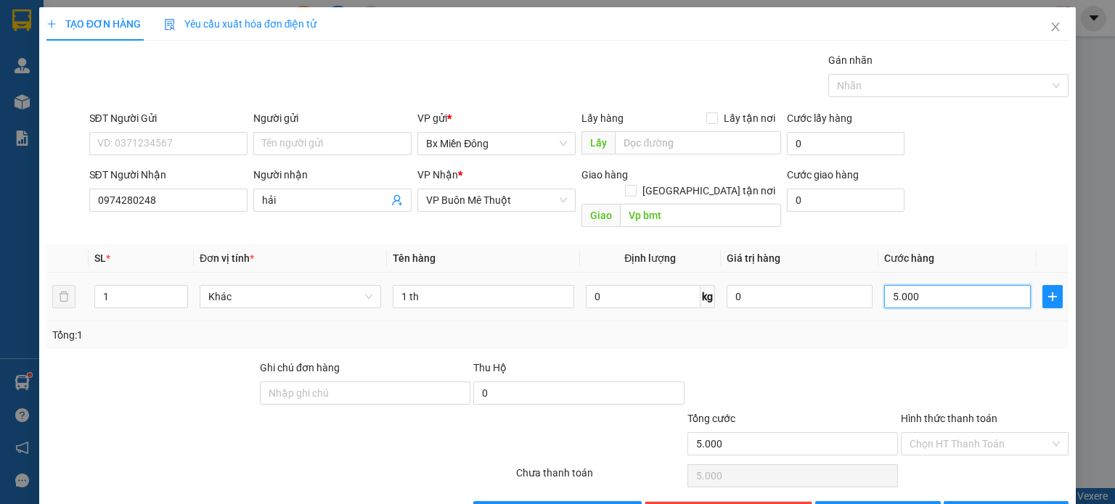
type input "50.000"
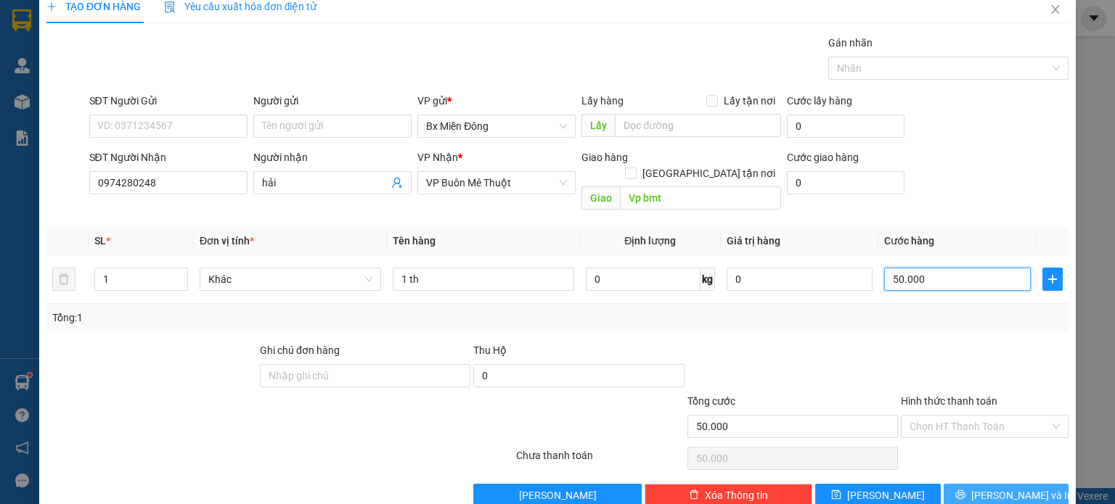
scroll to position [31, 0]
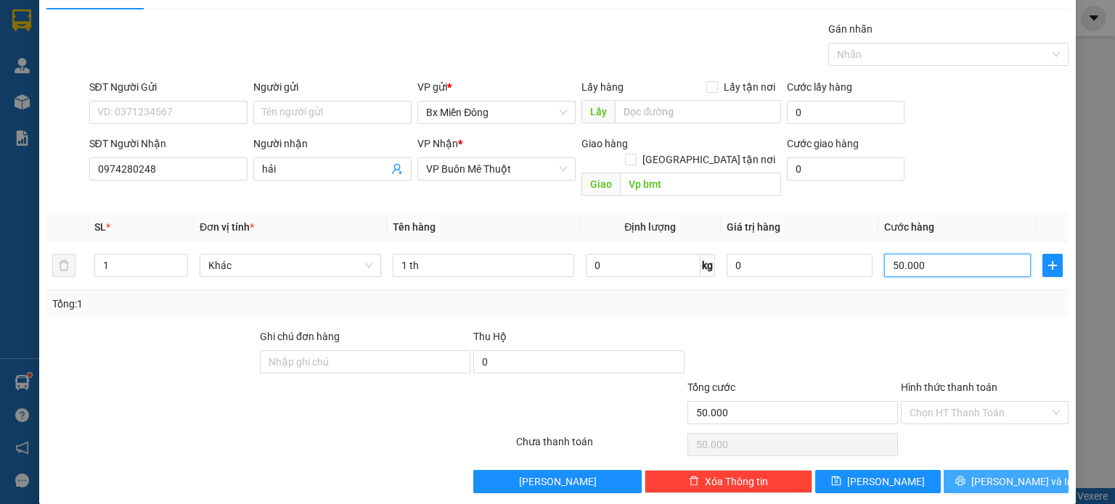
type input "50.000"
click at [1000, 472] on button "[PERSON_NAME] và In" at bounding box center [1006, 481] width 126 height 23
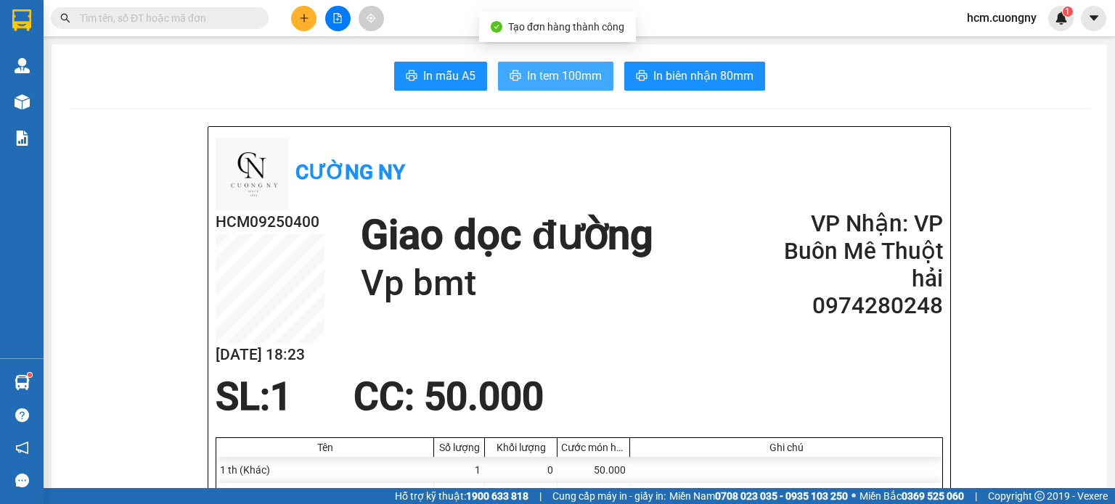
click at [546, 75] on span "In tem 100mm" at bounding box center [564, 76] width 75 height 18
